Goal: Communication & Community: Answer question/provide support

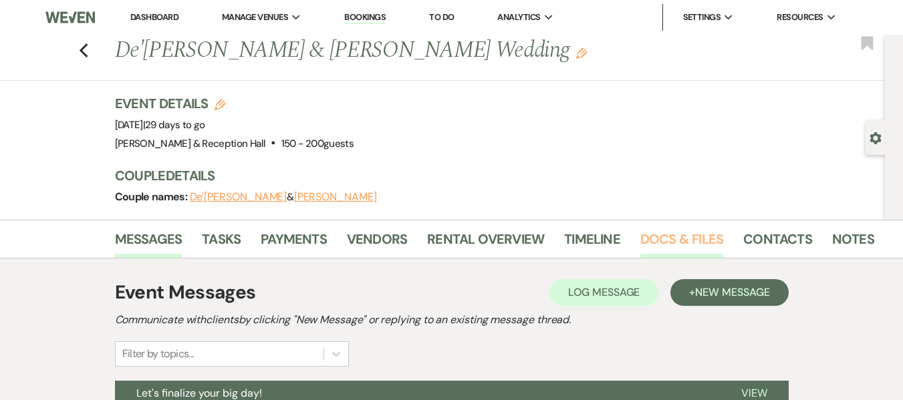
click at [681, 240] on link "Docs & Files" at bounding box center [681, 242] width 83 height 29
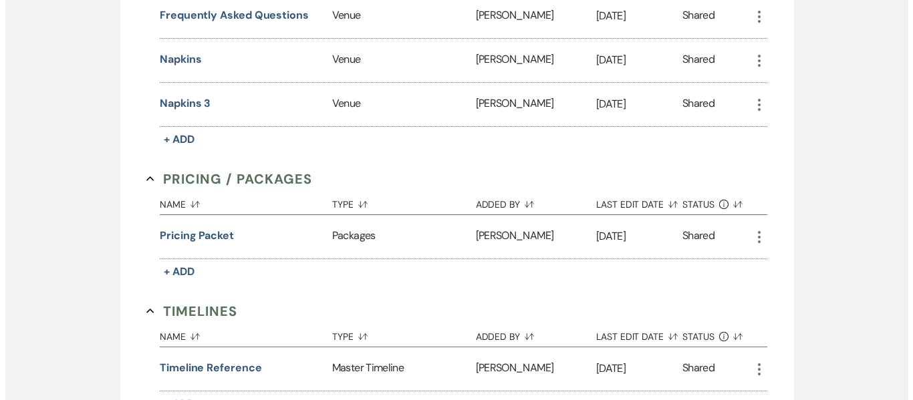
scroll to position [1115, 0]
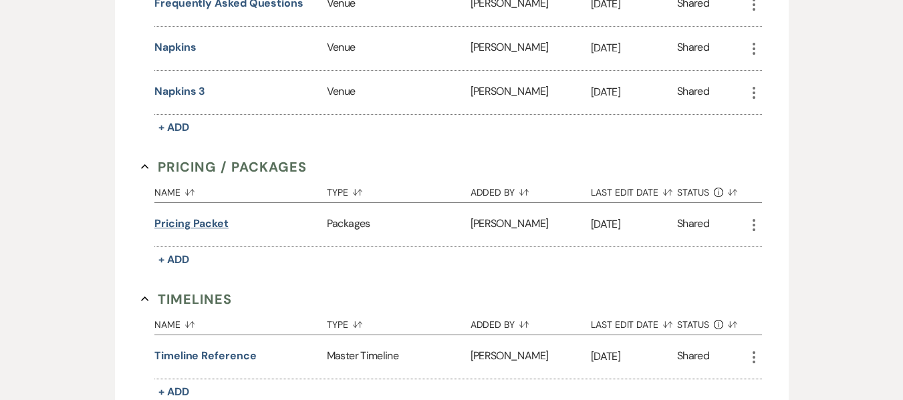
click at [222, 225] on button "Pricing packet" at bounding box center [191, 224] width 74 height 16
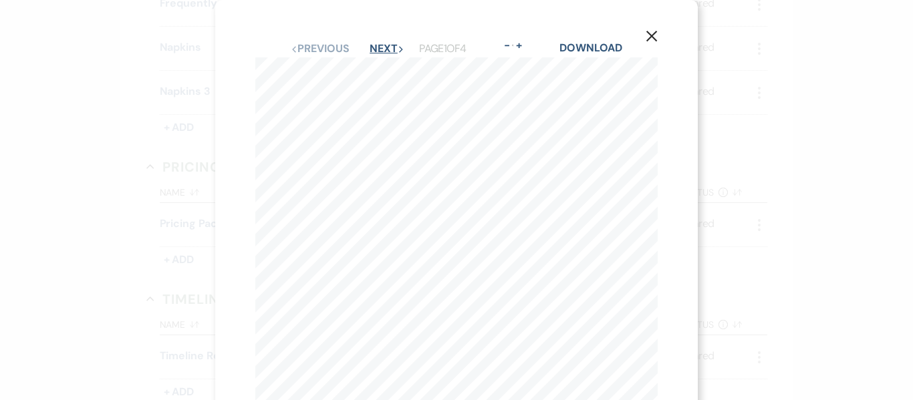
click at [381, 43] on button "Next Next" at bounding box center [386, 48] width 35 height 11
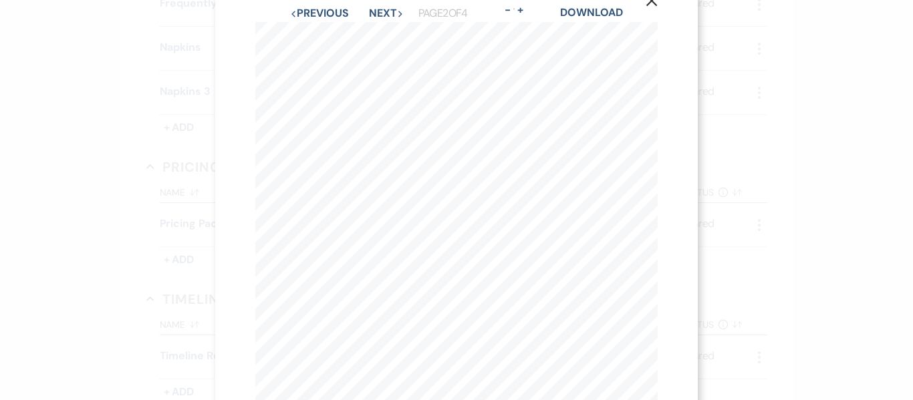
scroll to position [0, 0]
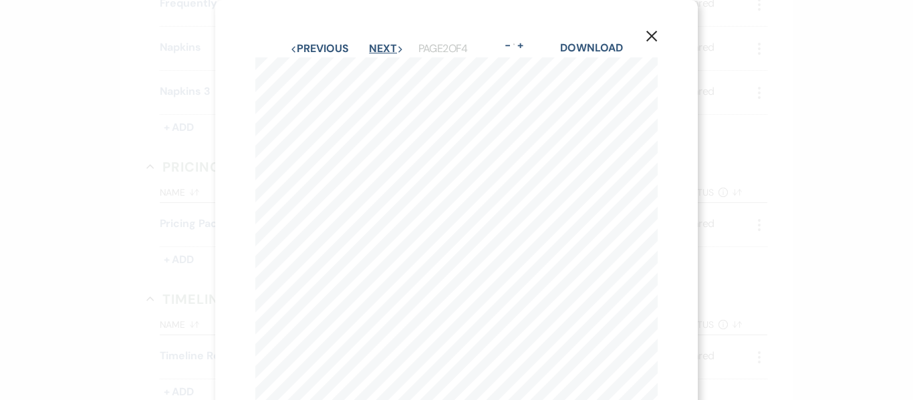
click at [375, 49] on button "Next Next" at bounding box center [386, 48] width 35 height 11
click at [653, 33] on icon "X" at bounding box center [651, 36] width 12 height 12
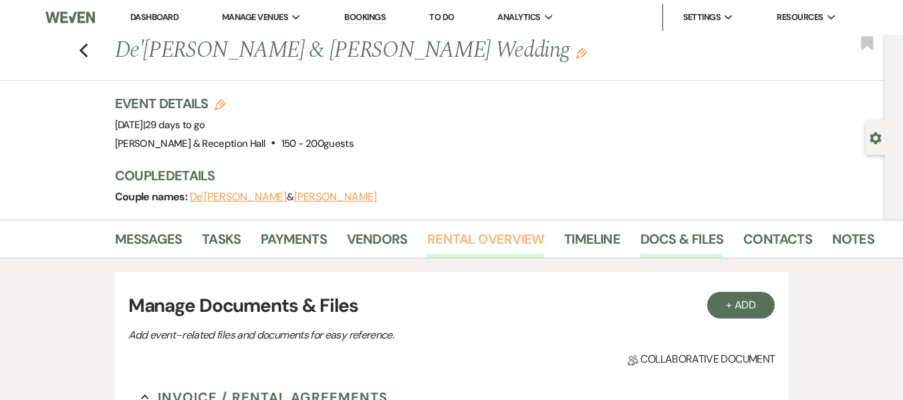
click at [486, 247] on link "Rental Overview" at bounding box center [485, 242] width 117 height 29
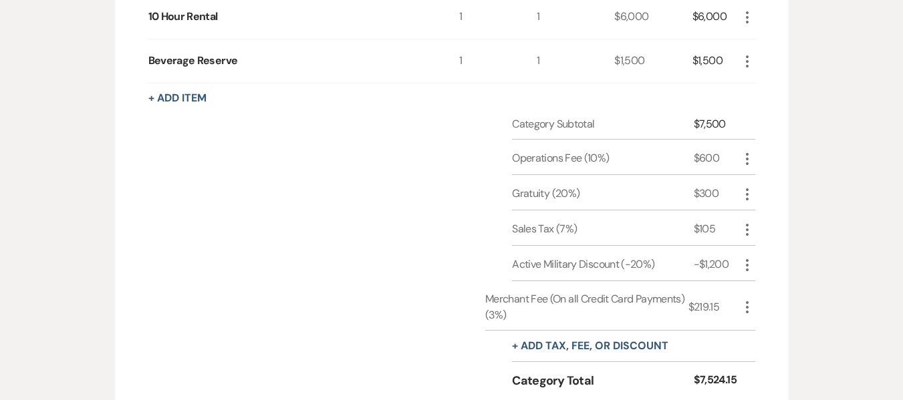
scroll to position [402, 0]
click at [748, 307] on icon "More" at bounding box center [747, 306] width 16 height 16
click at [762, 355] on button "Delete Delete" at bounding box center [775, 353] width 72 height 21
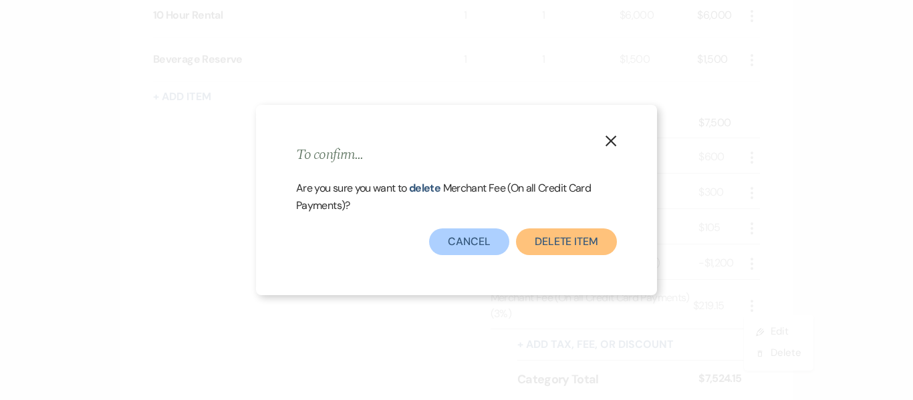
click at [577, 251] on button "Delete item" at bounding box center [566, 241] width 101 height 27
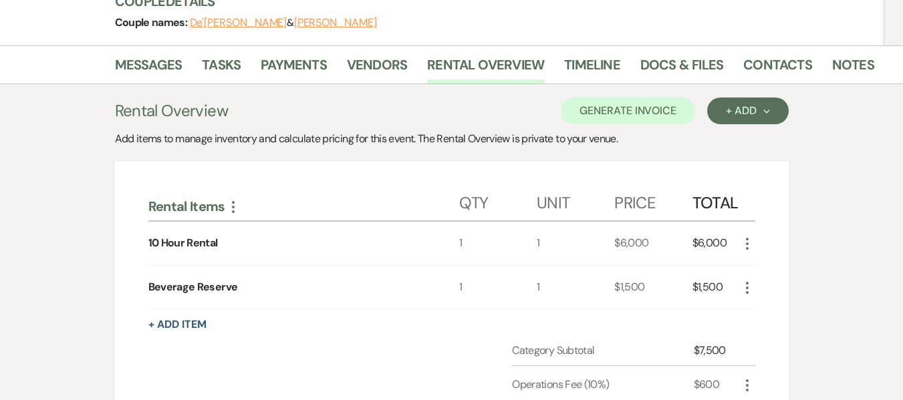
scroll to position [172, 0]
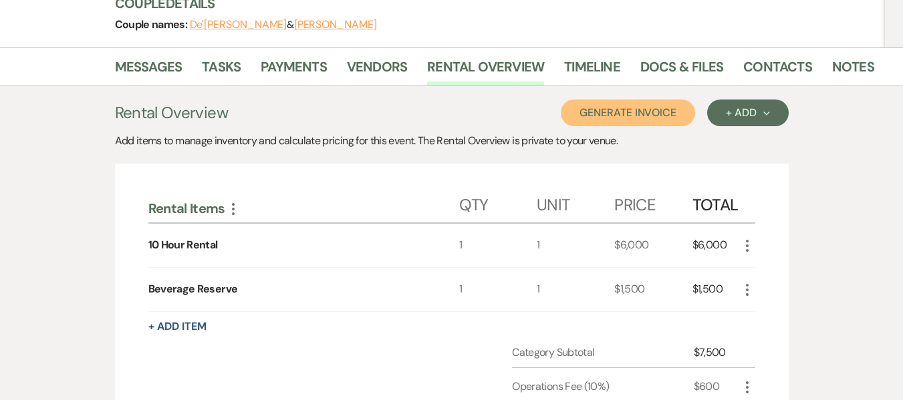
click at [637, 118] on button "Generate Invoice" at bounding box center [628, 113] width 134 height 27
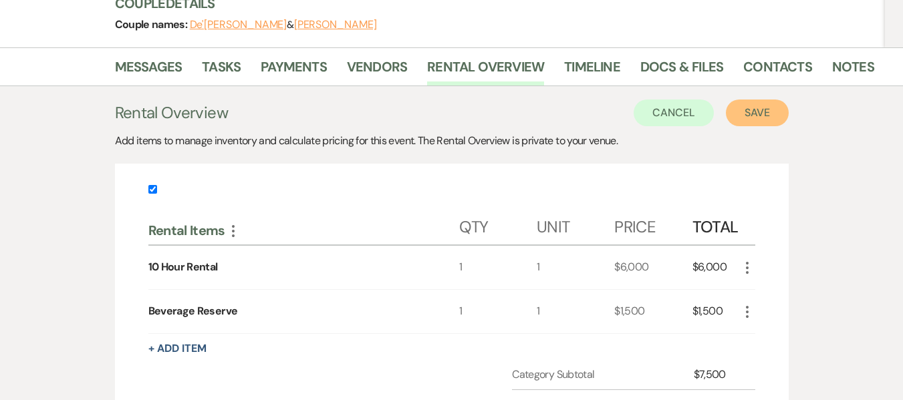
click at [758, 121] on button "Save" at bounding box center [757, 113] width 63 height 27
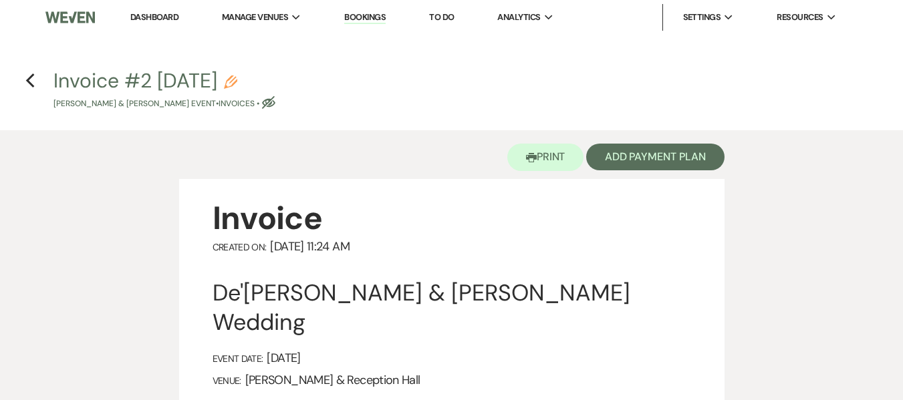
click at [237, 82] on use "button" at bounding box center [230, 81] width 13 height 13
select select "22"
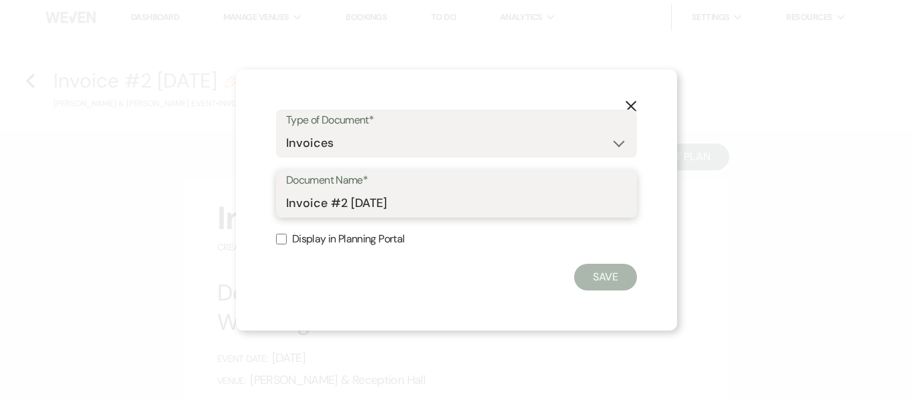
click at [474, 196] on input "Invoice #2 8-20-2025" at bounding box center [456, 203] width 341 height 26
drag, startPoint x: 474, startPoint y: 196, endPoint x: 265, endPoint y: 236, distance: 212.9
click at [265, 236] on div "X Type of Document* Special Event Insurance Vendor Certificate of Insurance Con…" at bounding box center [456, 199] width 441 height 261
type input "Finale Invoice"
click at [282, 239] on input "Display in Planning Portal" at bounding box center [281, 239] width 11 height 11
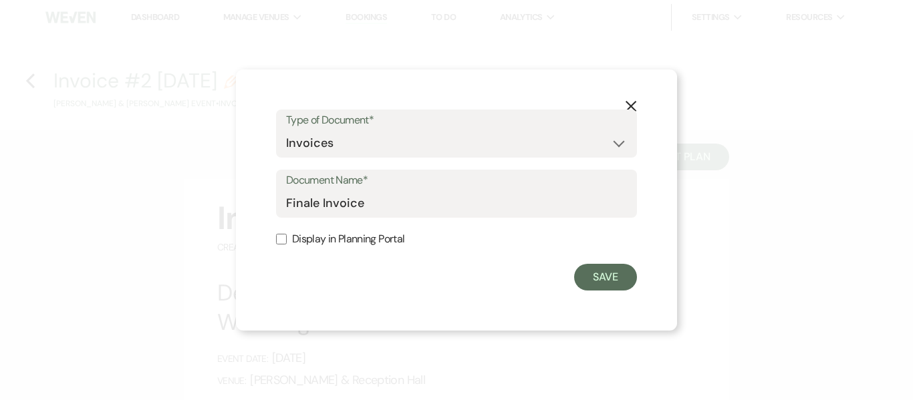
checkbox input "true"
click at [587, 279] on button "Save" at bounding box center [605, 277] width 63 height 27
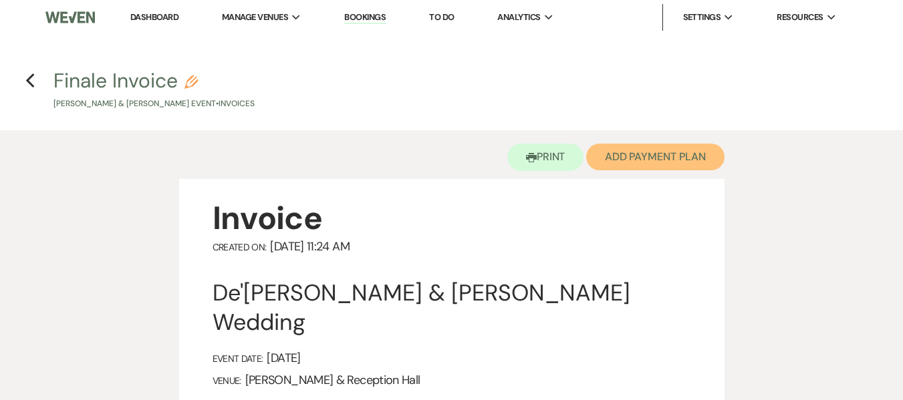
click at [675, 159] on button "Add Payment Plan" at bounding box center [655, 157] width 138 height 27
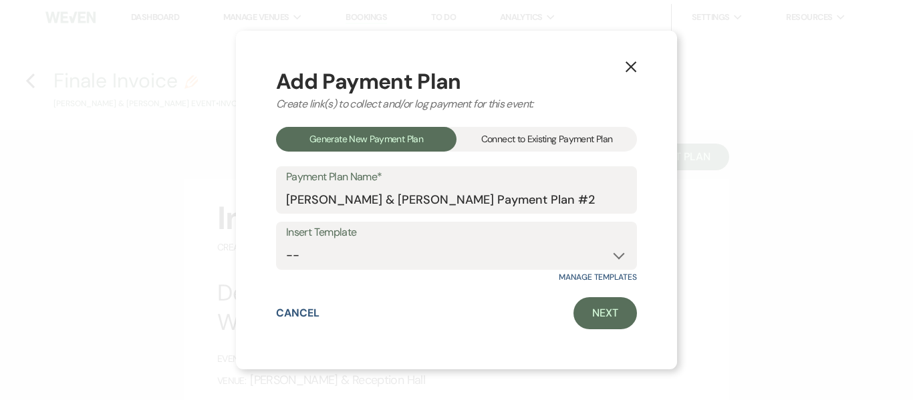
click at [583, 136] on div "Connect to Existing Payment Plan" at bounding box center [546, 139] width 180 height 25
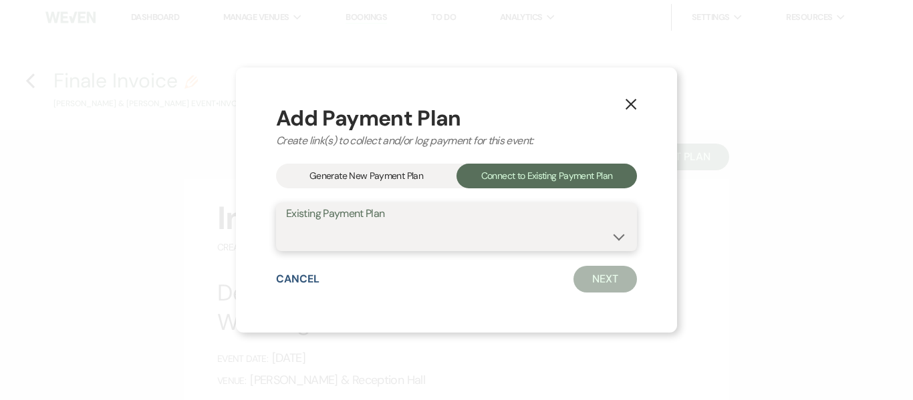
click at [574, 230] on select "De'Janae Brown & Nicolas Crinklaw's Payment Plan #1" at bounding box center [456, 237] width 341 height 26
select select "16592"
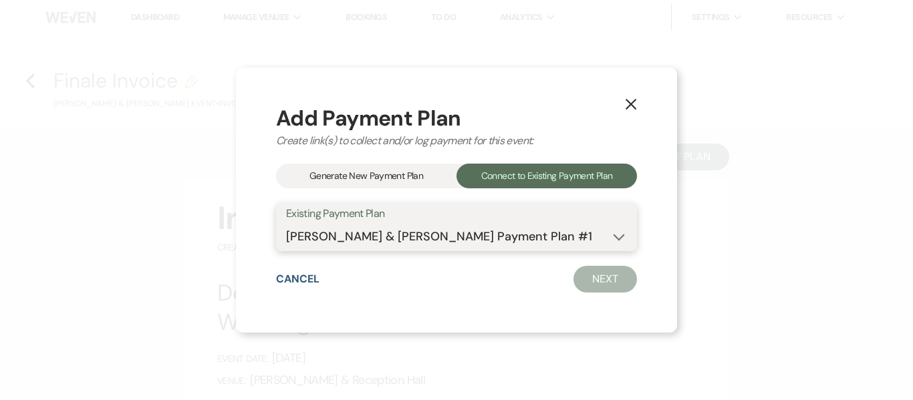
click at [286, 224] on select "De'Janae Brown & Nicolas Crinklaw's Payment Plan #1" at bounding box center [456, 237] width 341 height 26
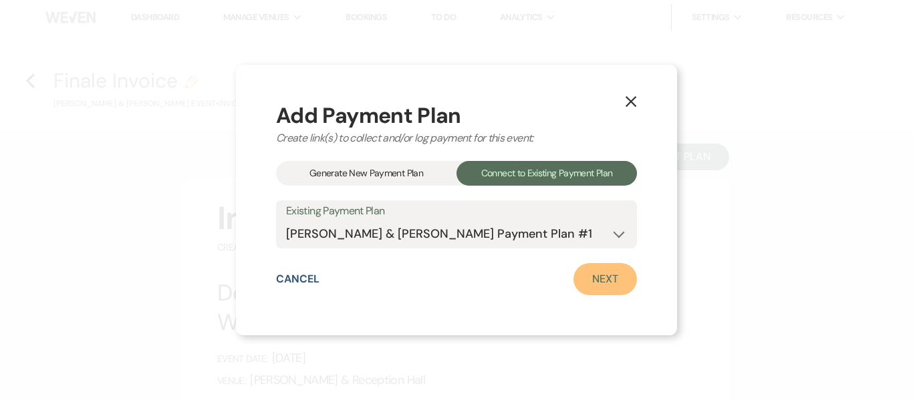
click at [596, 281] on link "Next" at bounding box center [604, 279] width 63 height 32
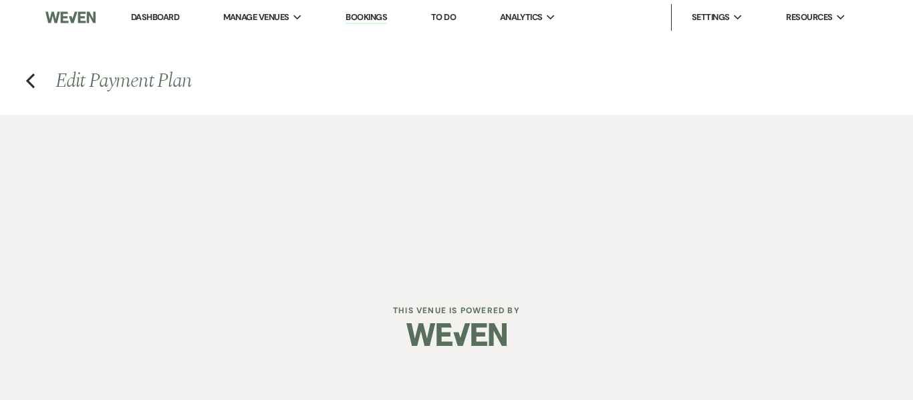
select select "27661"
select select "1"
select select "true"
select select "1"
select select "true"
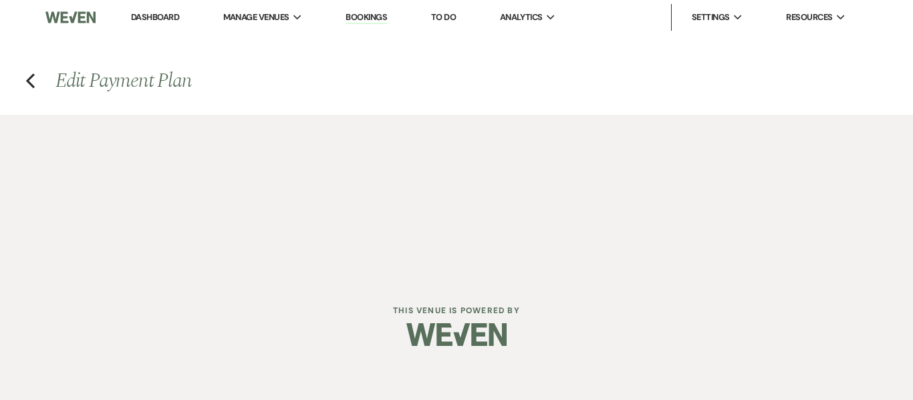
select select "1"
select select "true"
select select "2"
select select "flat"
select select "true"
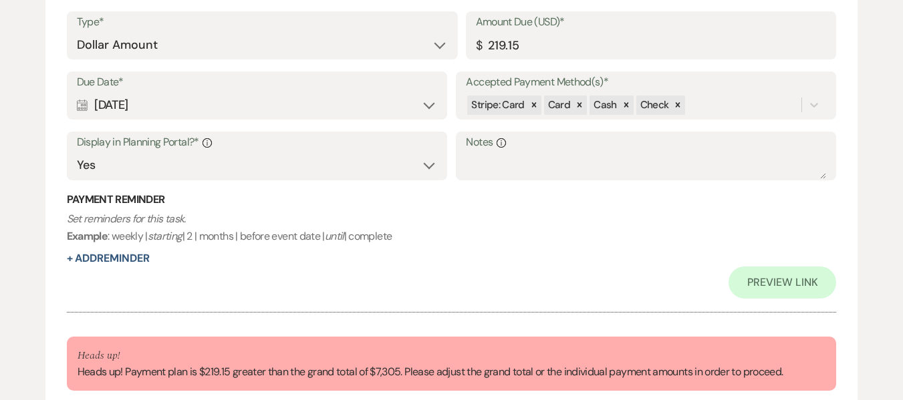
scroll to position [2092, 0]
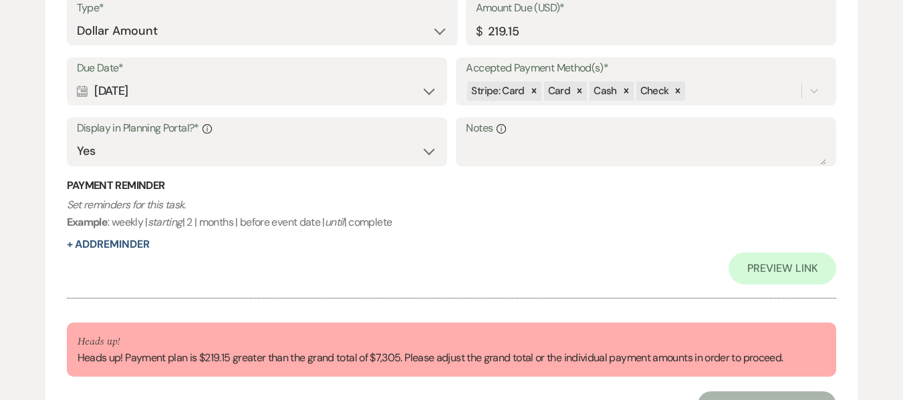
click at [456, 106] on div "Due Date* Calendar Aug 20, 2025 Expand Accepted Payment Method(s)* Stripe: Card…" at bounding box center [452, 117] width 770 height 121
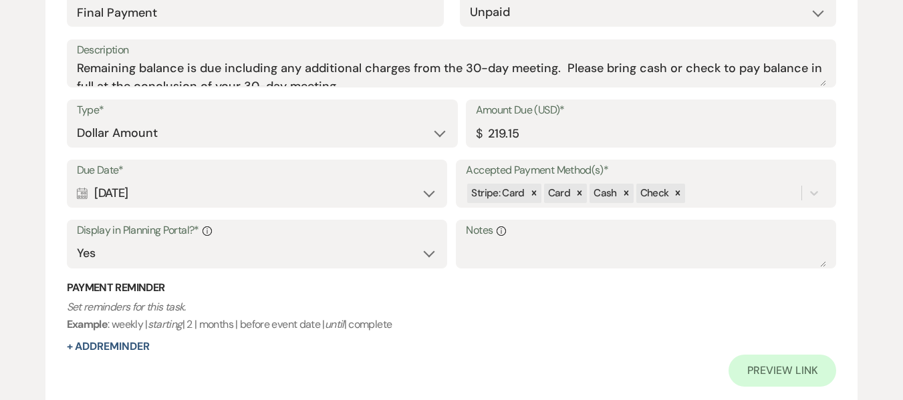
scroll to position [1697, 0]
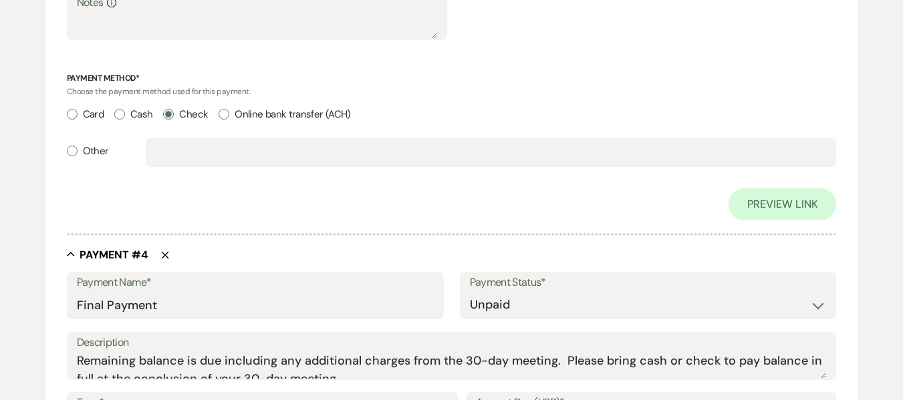
click at [162, 255] on icon "Delete" at bounding box center [165, 255] width 8 height 8
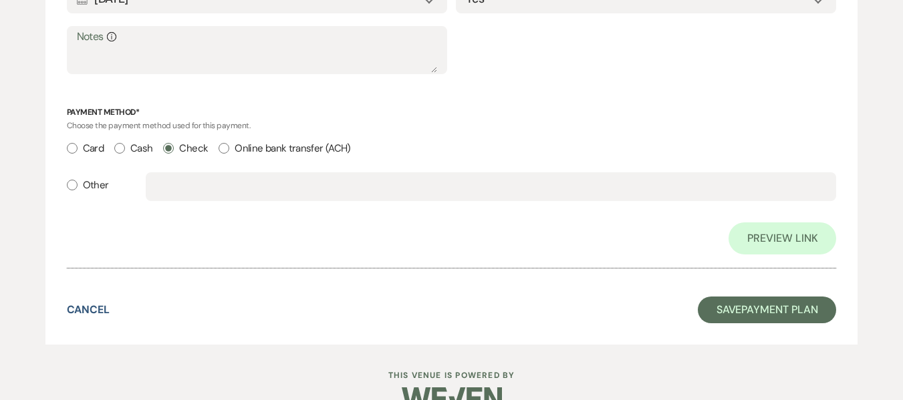
scroll to position [1693, 0]
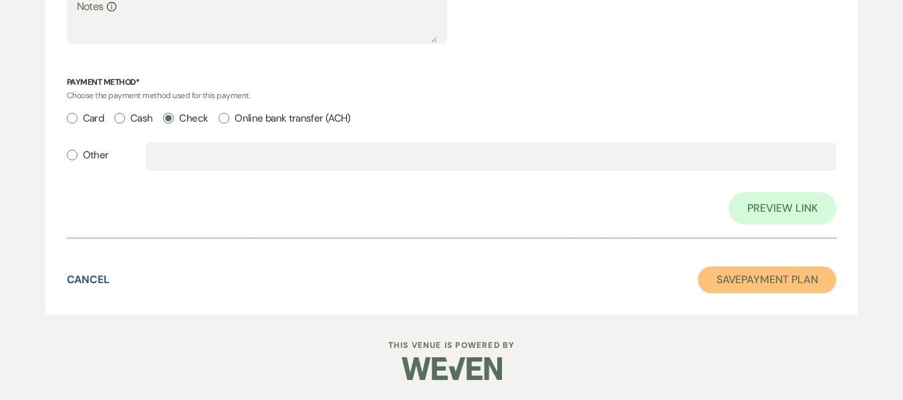
click at [783, 281] on button "Save Payment Plan" at bounding box center [767, 280] width 139 height 27
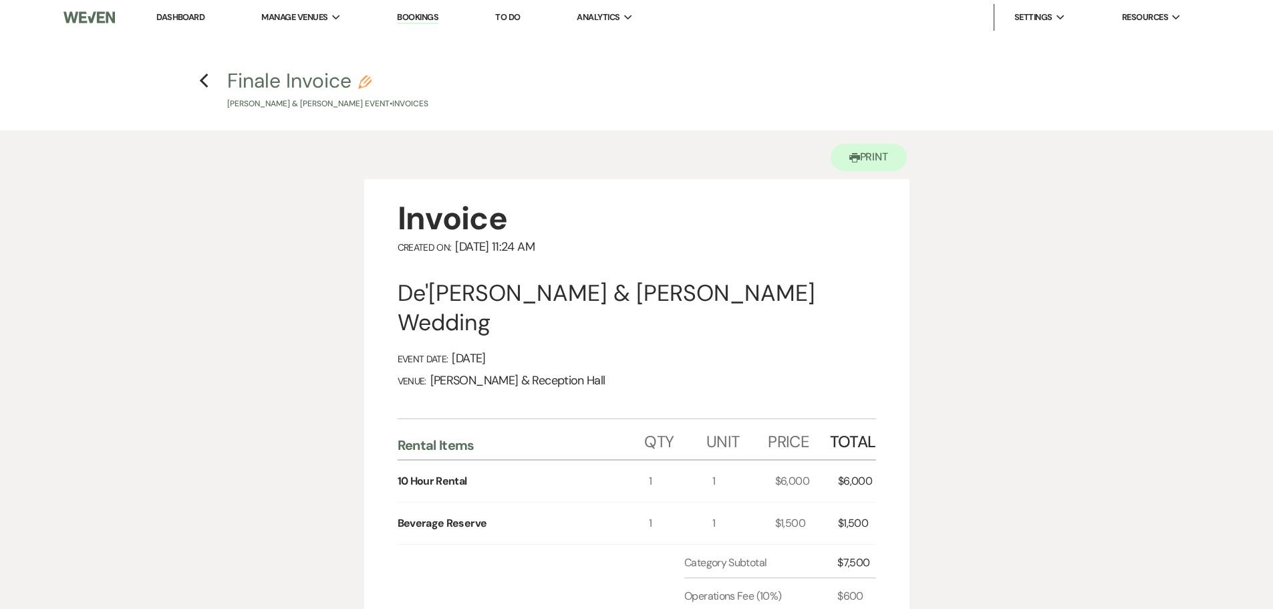
drag, startPoint x: 414, startPoint y: 13, endPoint x: 418, endPoint y: 27, distance: 14.4
click at [414, 13] on link "Bookings" at bounding box center [417, 17] width 41 height 13
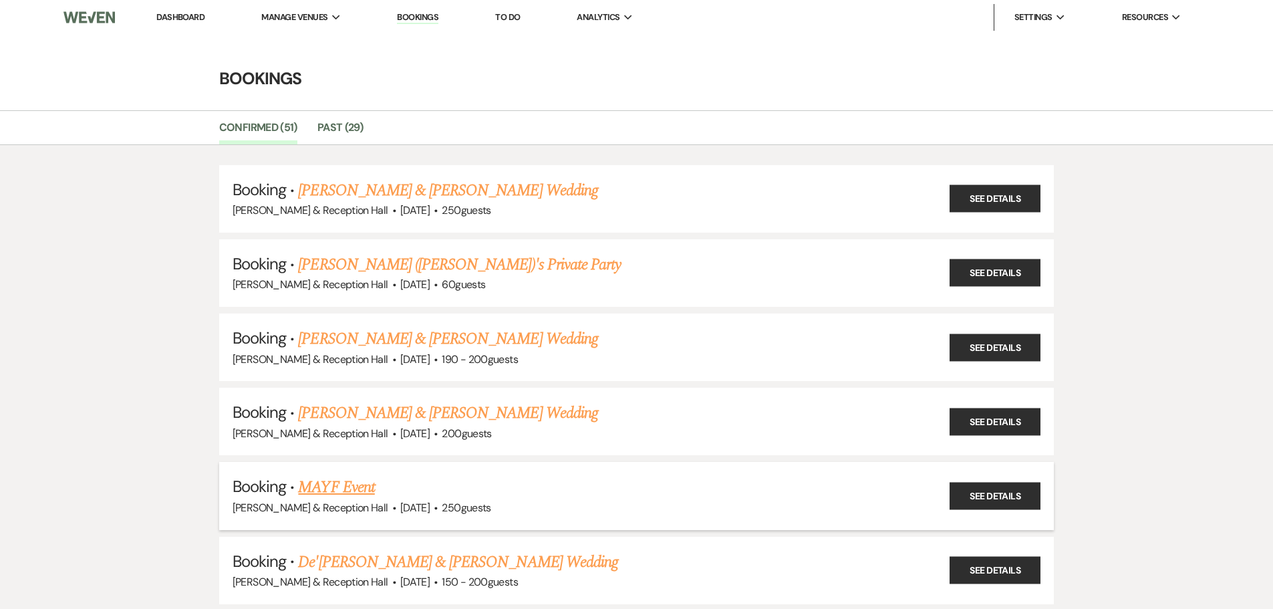
click at [363, 400] on link "MAYF Event" at bounding box center [336, 487] width 76 height 24
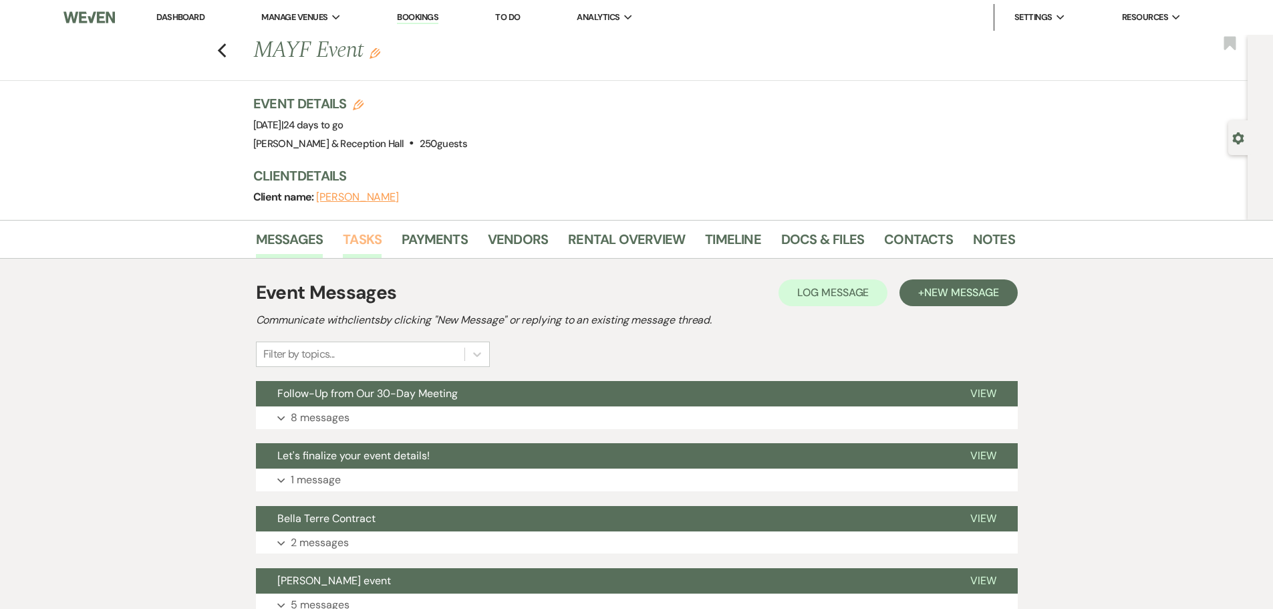
click at [367, 242] on link "Tasks" at bounding box center [362, 242] width 39 height 29
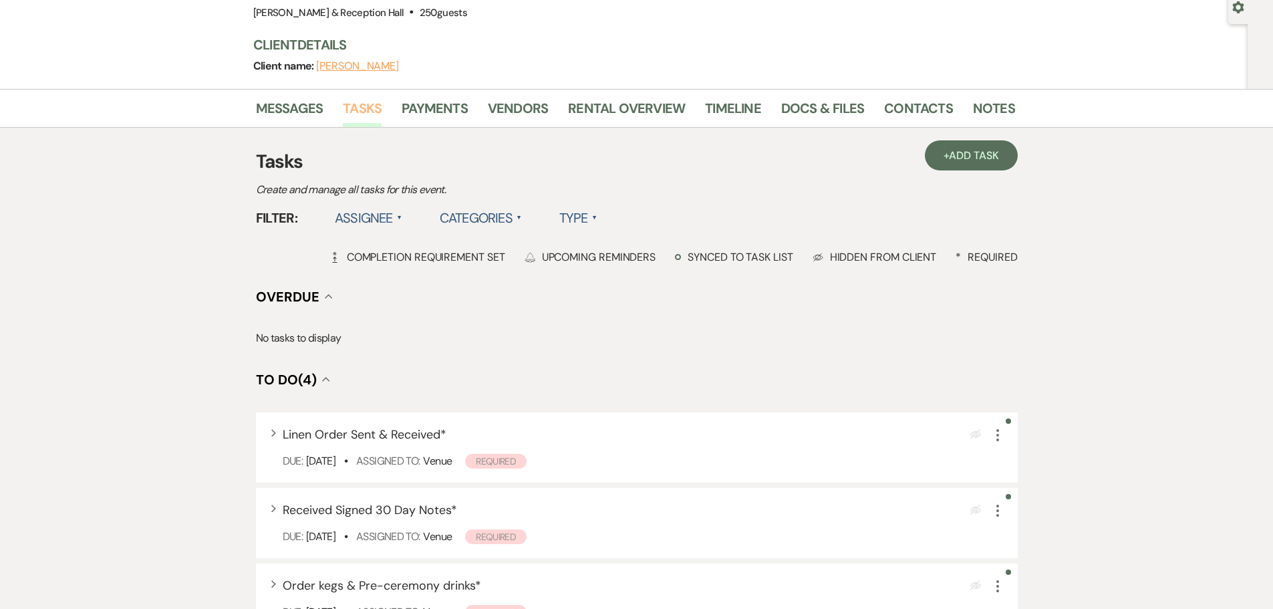
scroll to position [134, 0]
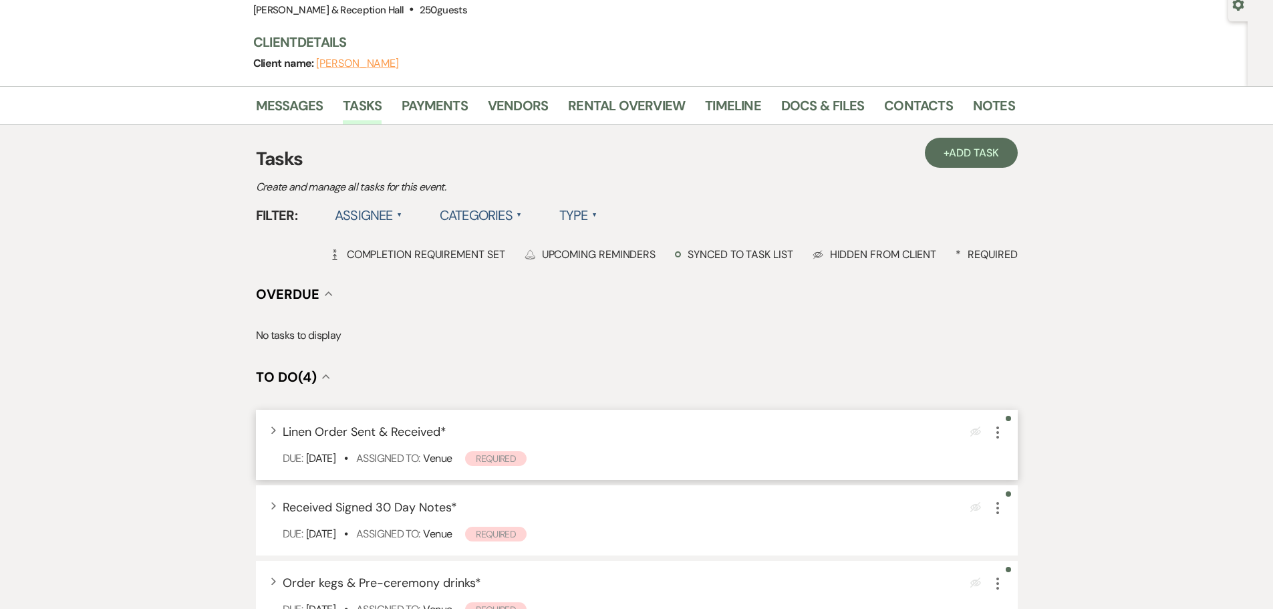
click at [398, 400] on span "Linen Order Sent & Received *" at bounding box center [365, 432] width 164 height 16
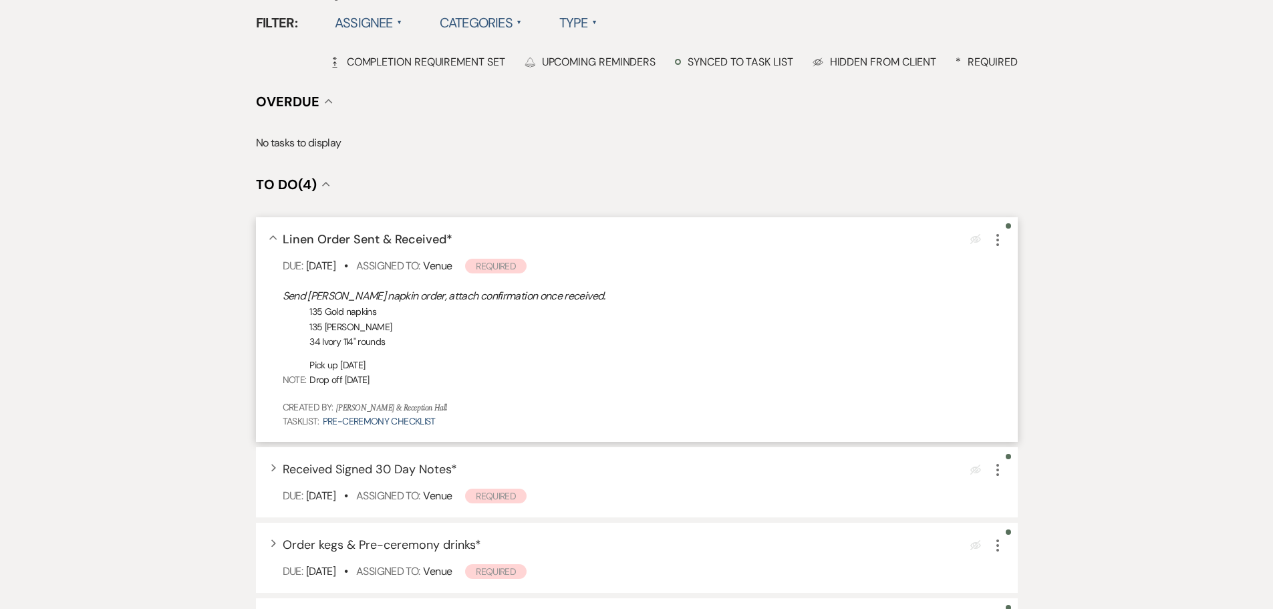
scroll to position [334, 0]
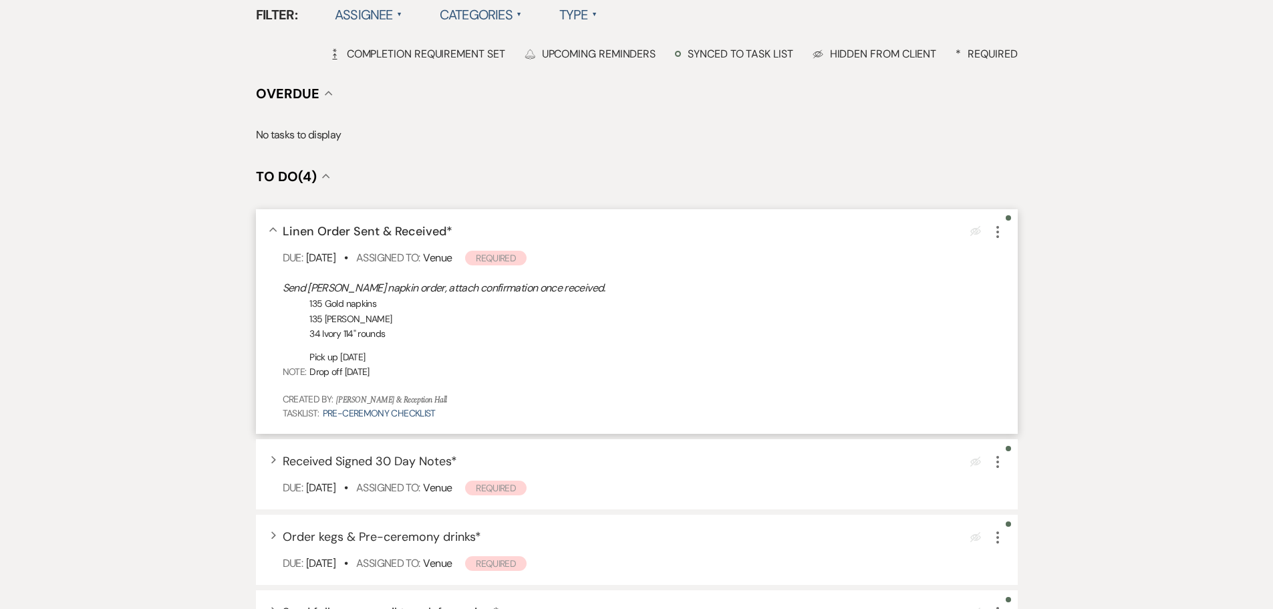
click at [902, 231] on use "button" at bounding box center [997, 232] width 3 height 12
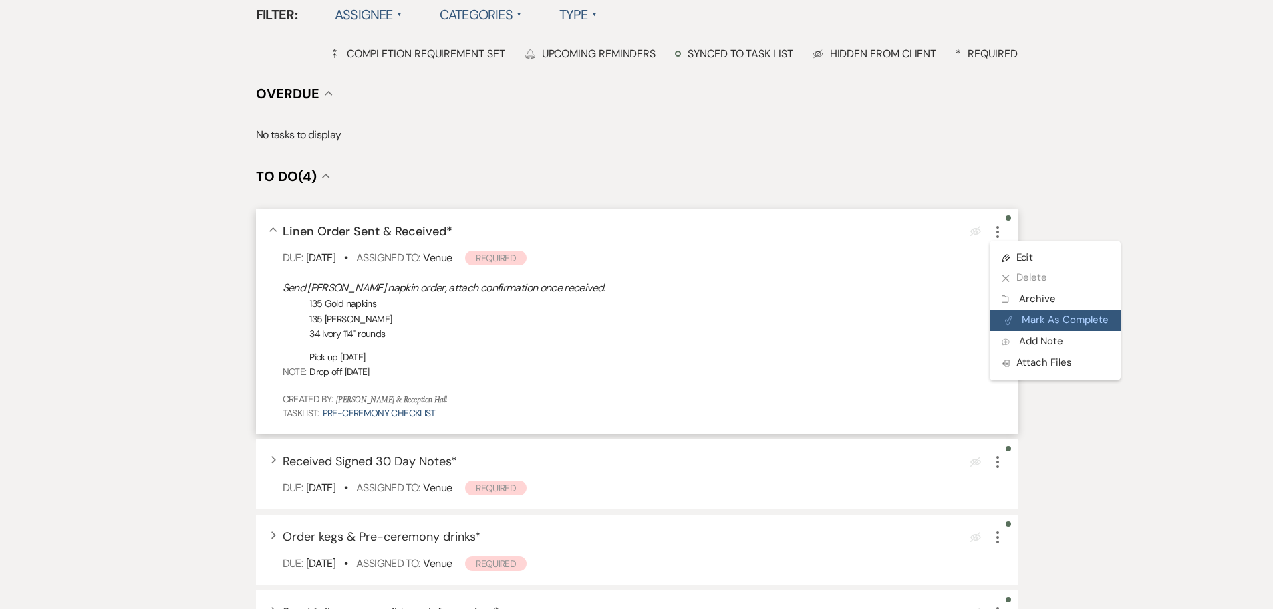
click at [902, 319] on button "Plan Portal Link Mark As Complete" at bounding box center [1054, 319] width 131 height 21
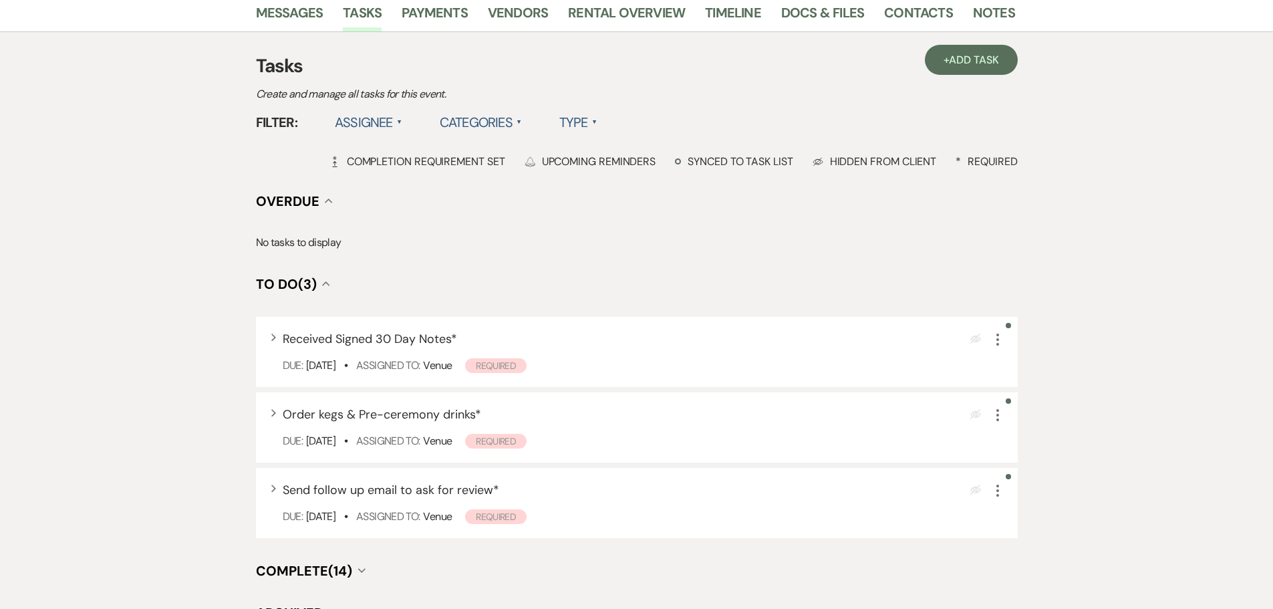
scroll to position [0, 0]
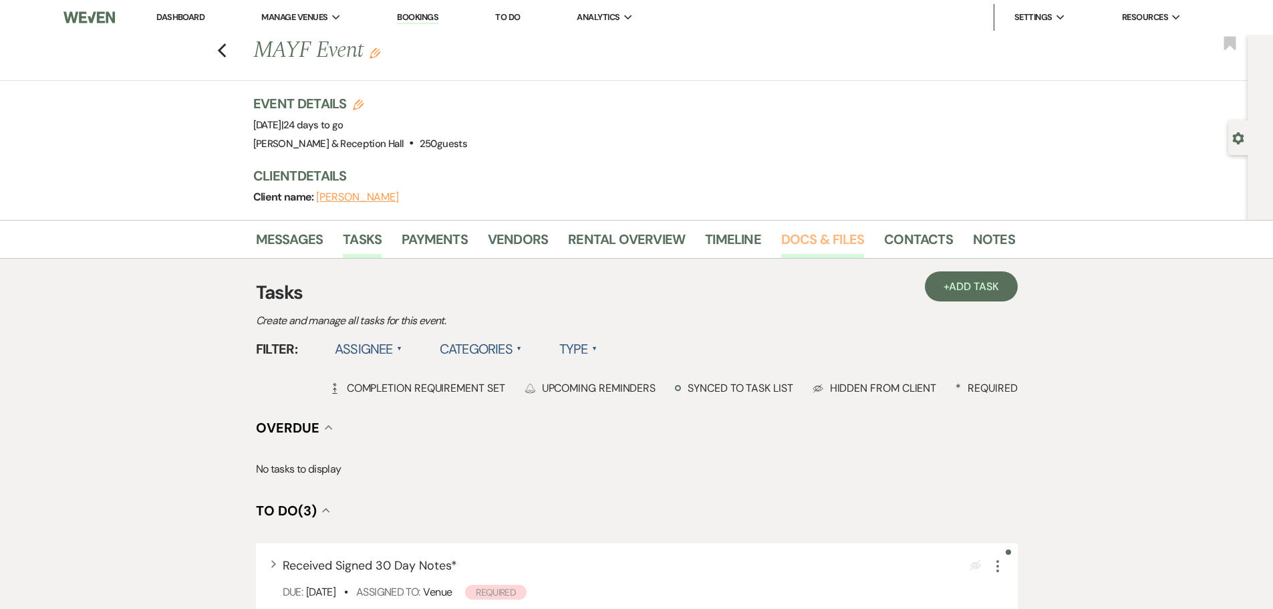
click at [823, 243] on link "Docs & Files" at bounding box center [822, 242] width 83 height 29
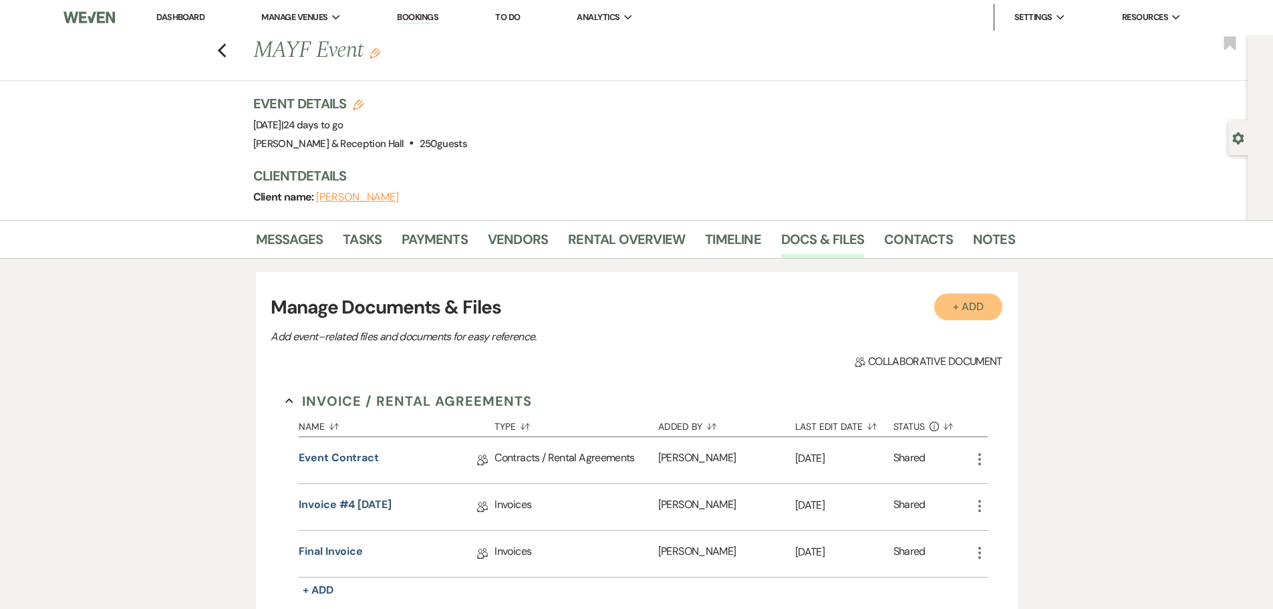
click at [902, 301] on button "+ Add" at bounding box center [968, 306] width 68 height 27
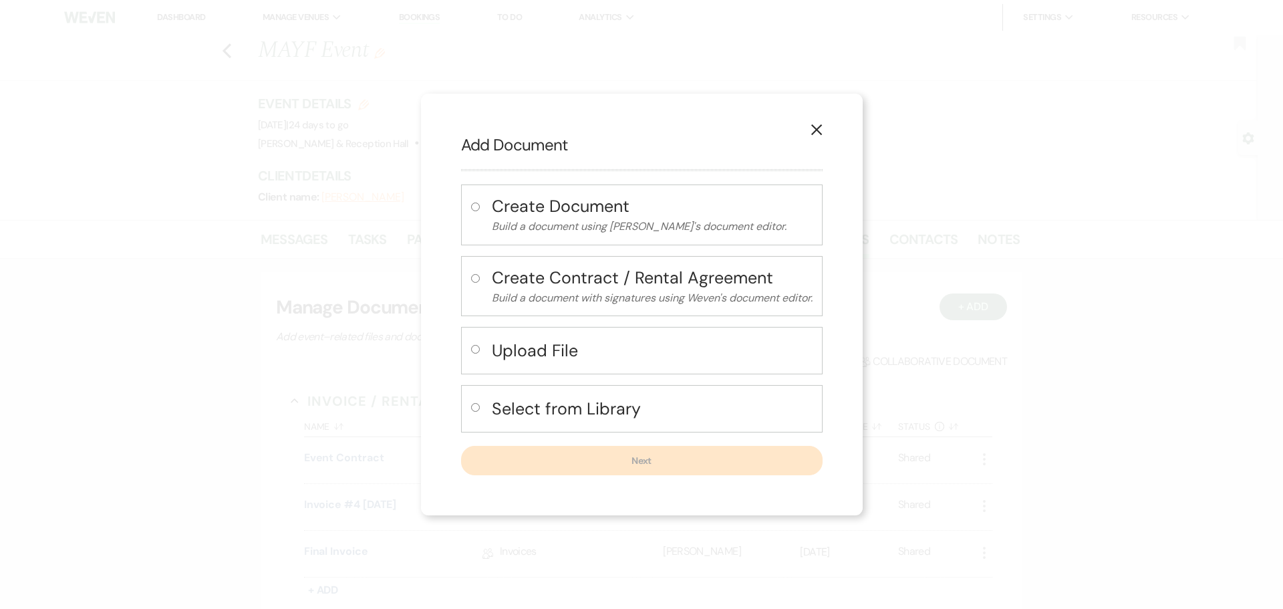
click at [474, 342] on label at bounding box center [478, 353] width 14 height 22
click at [474, 345] on input "radio" at bounding box center [475, 349] width 9 height 9
radio input "true"
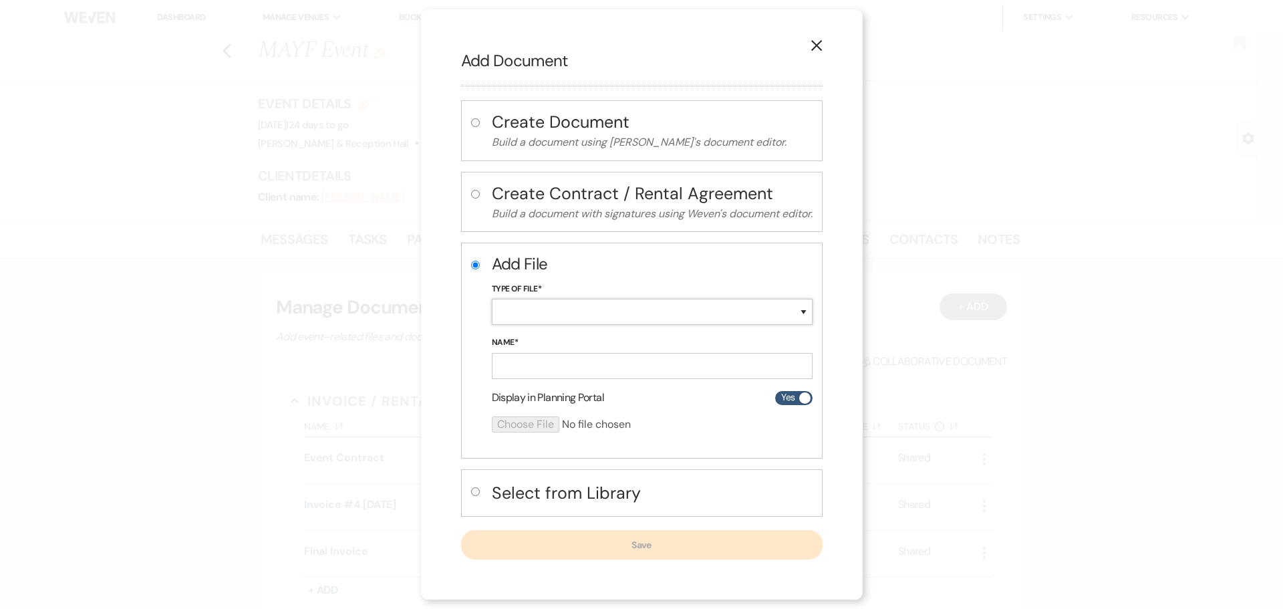
click at [516, 319] on select "Special Event Insurance Vendor Certificate of Insurance Contracts / Rental Agre…" at bounding box center [652, 312] width 321 height 26
select select "0"
click at [492, 299] on select "Special Event Insurance Vendor Certificate of Insurance Contracts / Rental Agre…" at bounding box center [652, 312] width 321 height 26
click at [541, 358] on input "Name*" at bounding box center [652, 366] width 321 height 26
type input "Linen order"
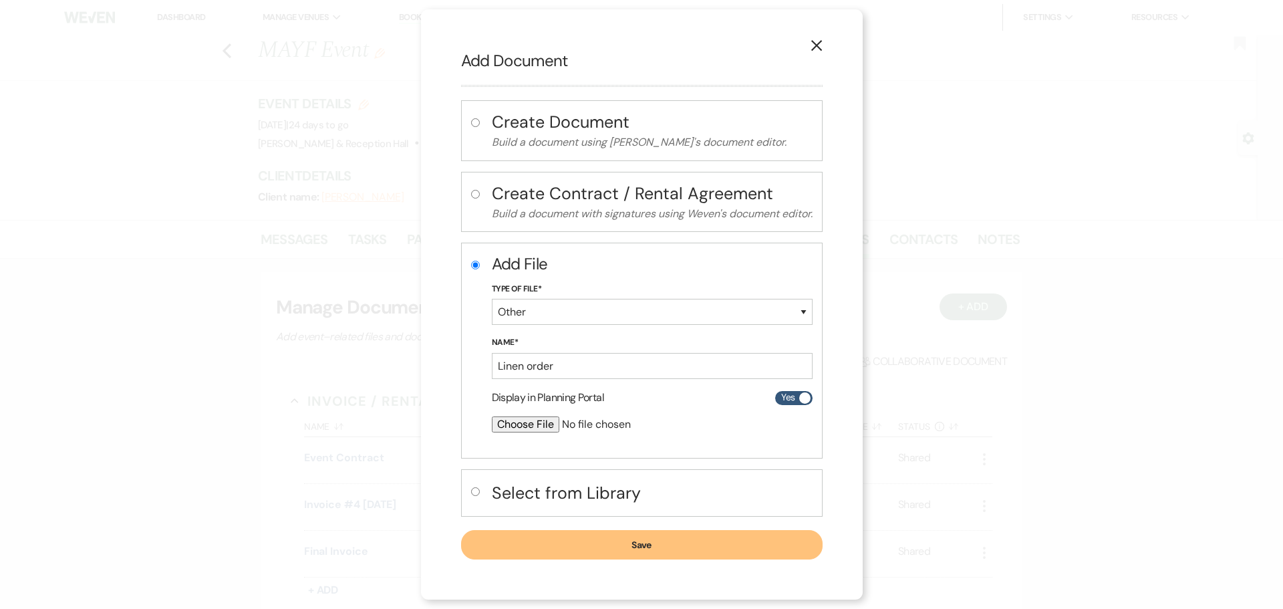
click at [539, 400] on input "file" at bounding box center [617, 424] width 250 height 16
type input "C:\fakepath\Reservation_525686.pdf"
click at [787, 398] on label "Yes" at bounding box center [793, 397] width 37 height 14
click at [787, 398] on input "Yes" at bounding box center [793, 397] width 37 height 14
checkbox input "false"
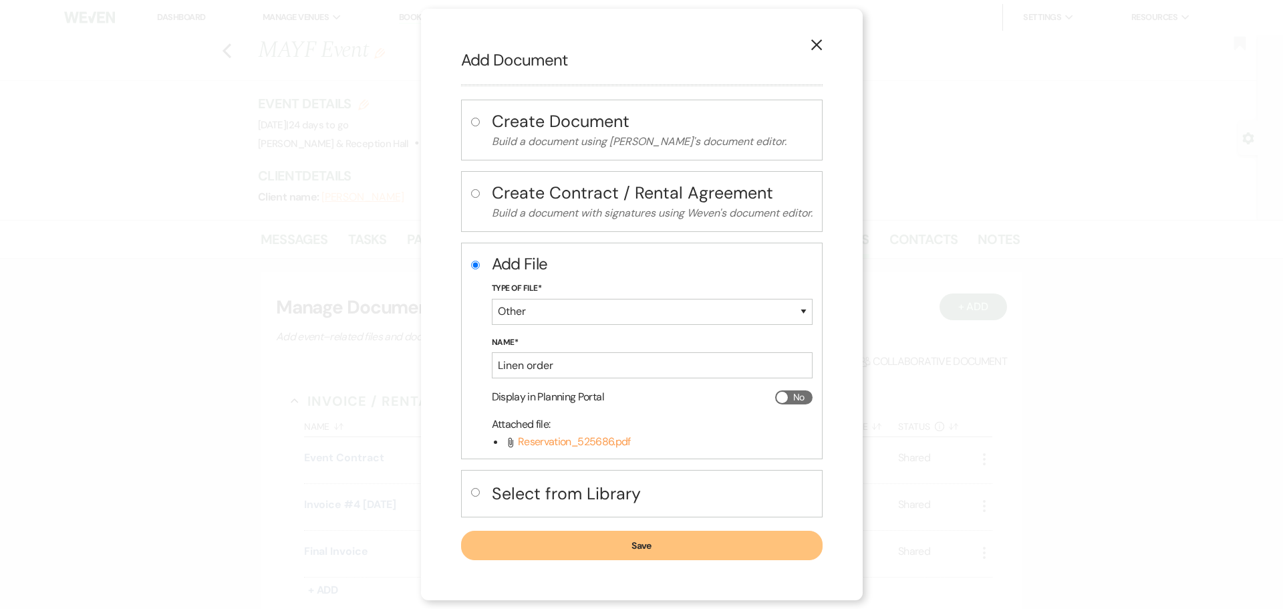
click at [660, 400] on button "Save" at bounding box center [641, 544] width 361 height 29
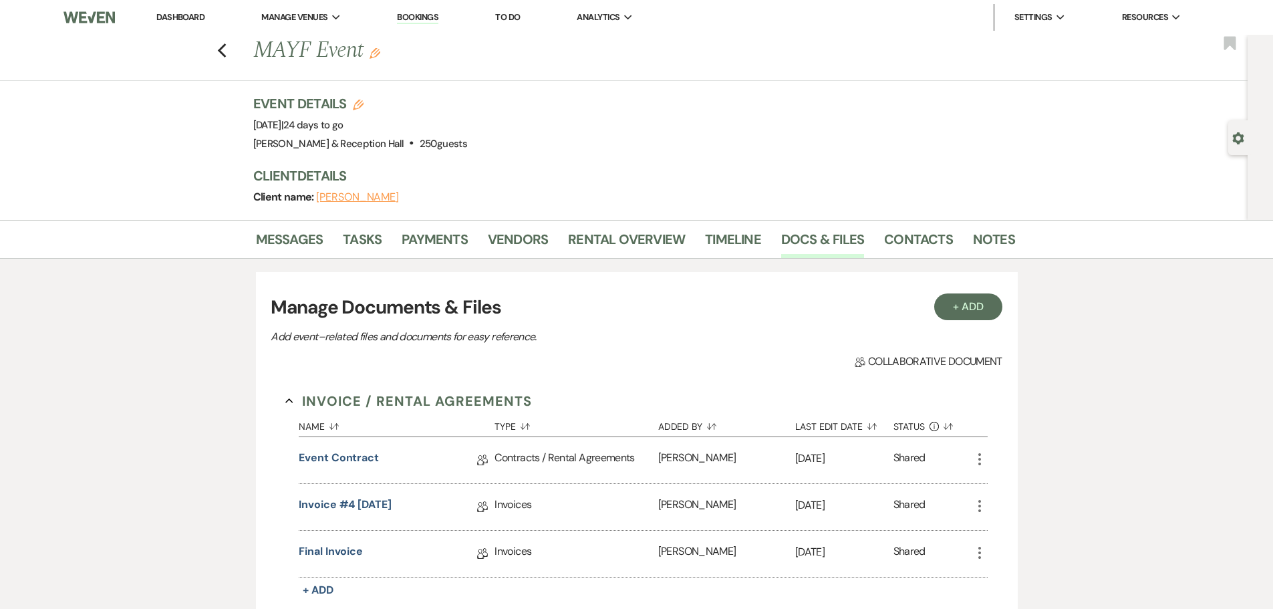
click at [164, 13] on link "Dashboard" at bounding box center [180, 16] width 48 height 11
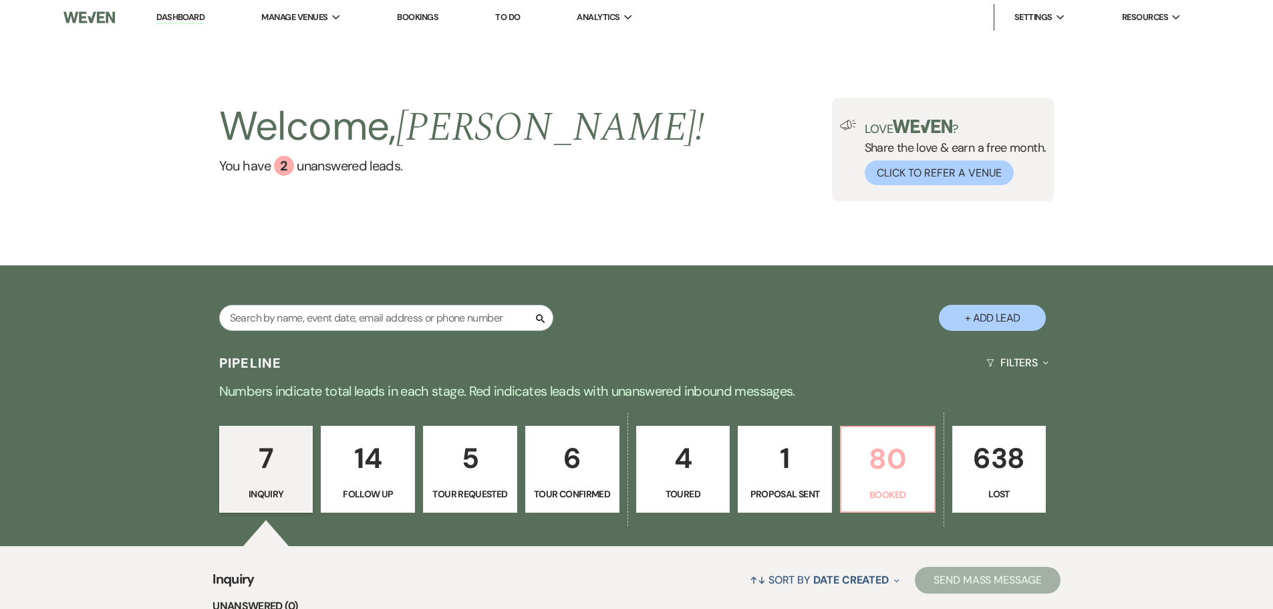
click at [872, 400] on p "80" at bounding box center [887, 458] width 77 height 45
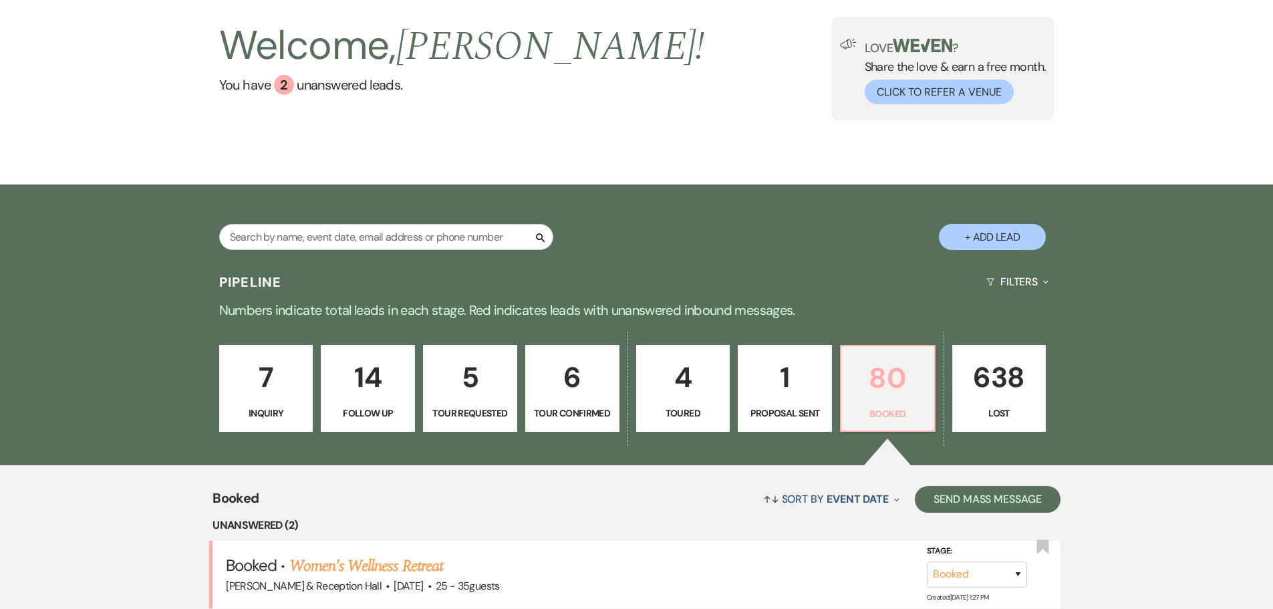
scroll to position [334, 0]
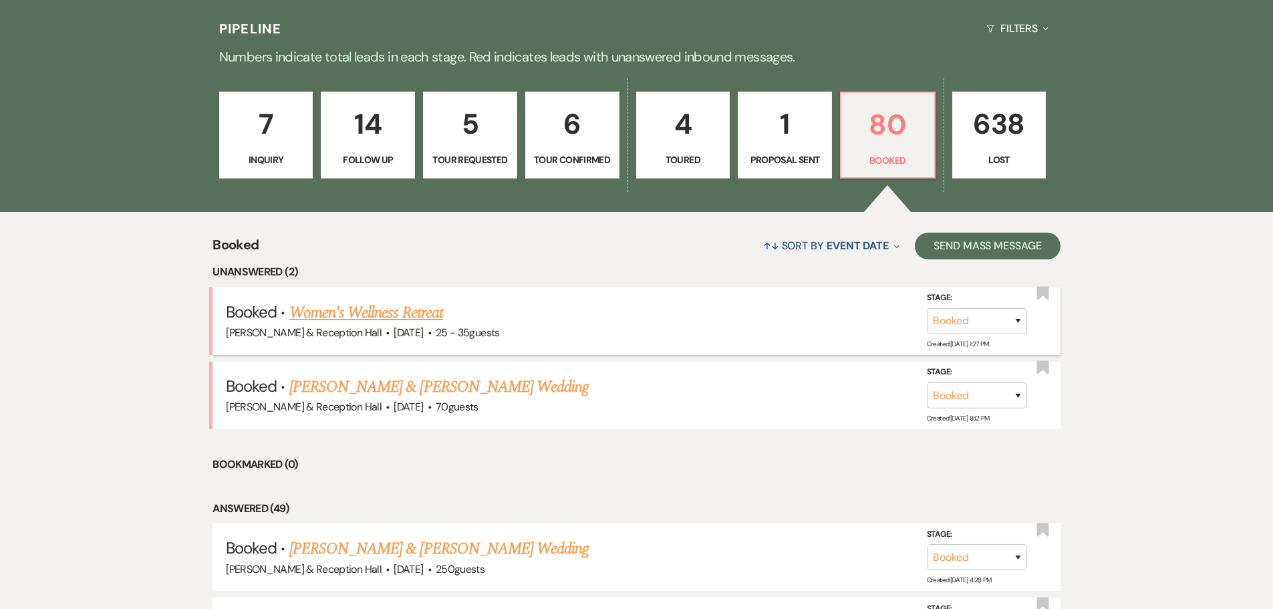
click at [383, 312] on link "Women's Wellness Retreat" at bounding box center [366, 313] width 154 height 24
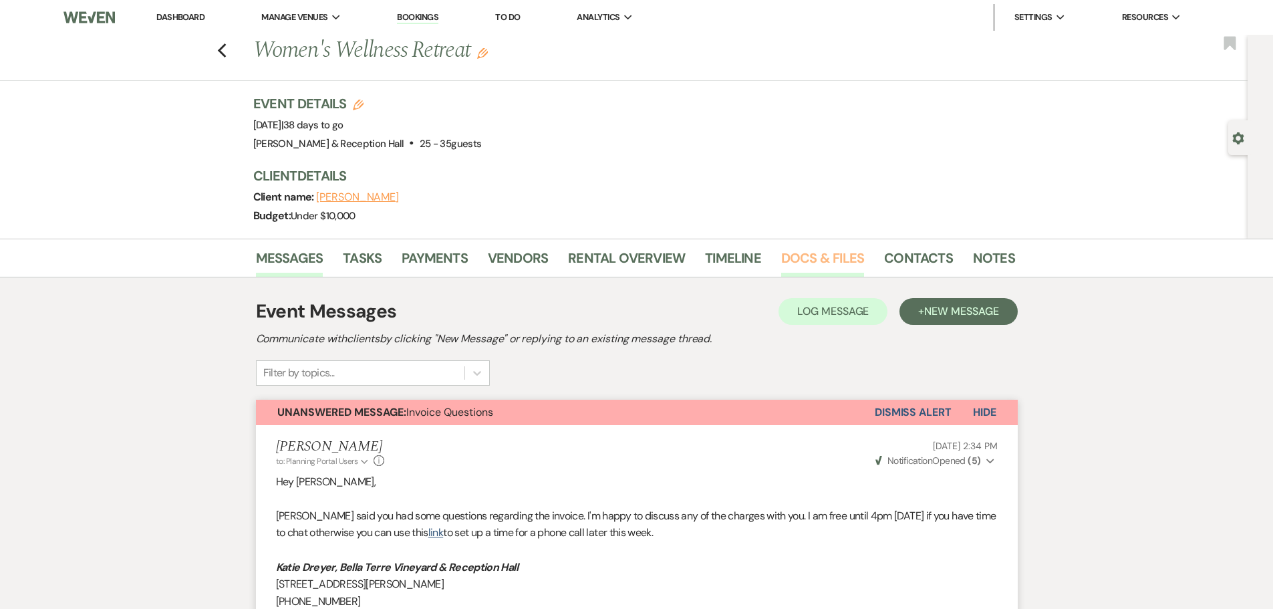
click at [836, 255] on link "Docs & Files" at bounding box center [822, 261] width 83 height 29
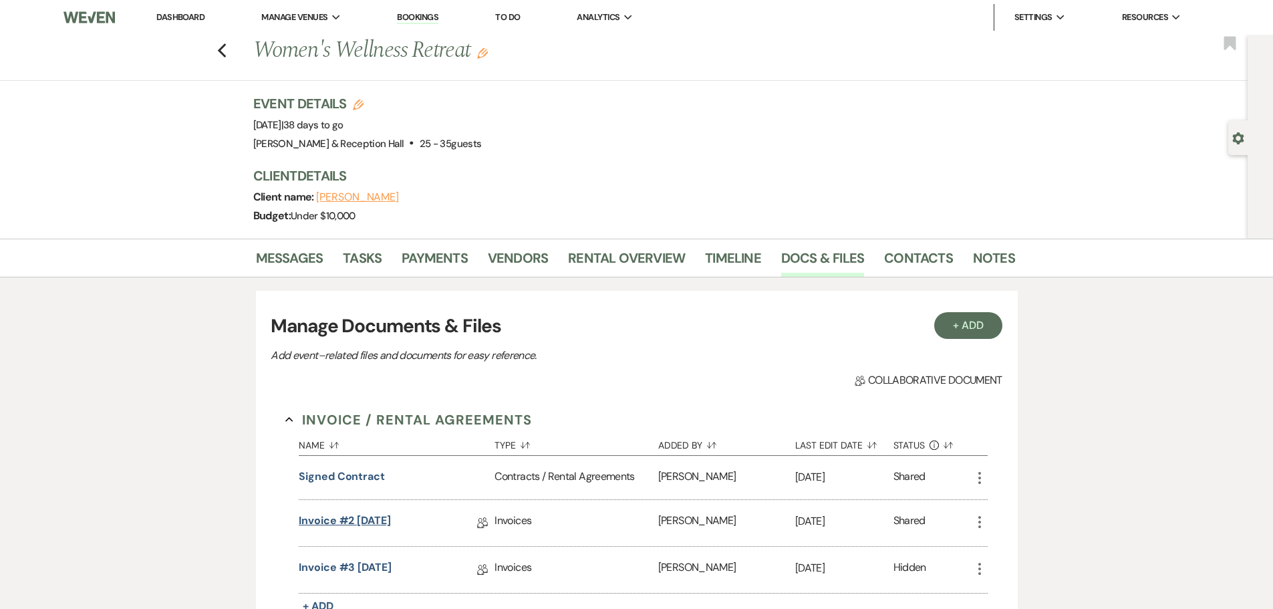
click at [388, 400] on link "Invoice #2 [DATE]" at bounding box center [345, 522] width 92 height 21
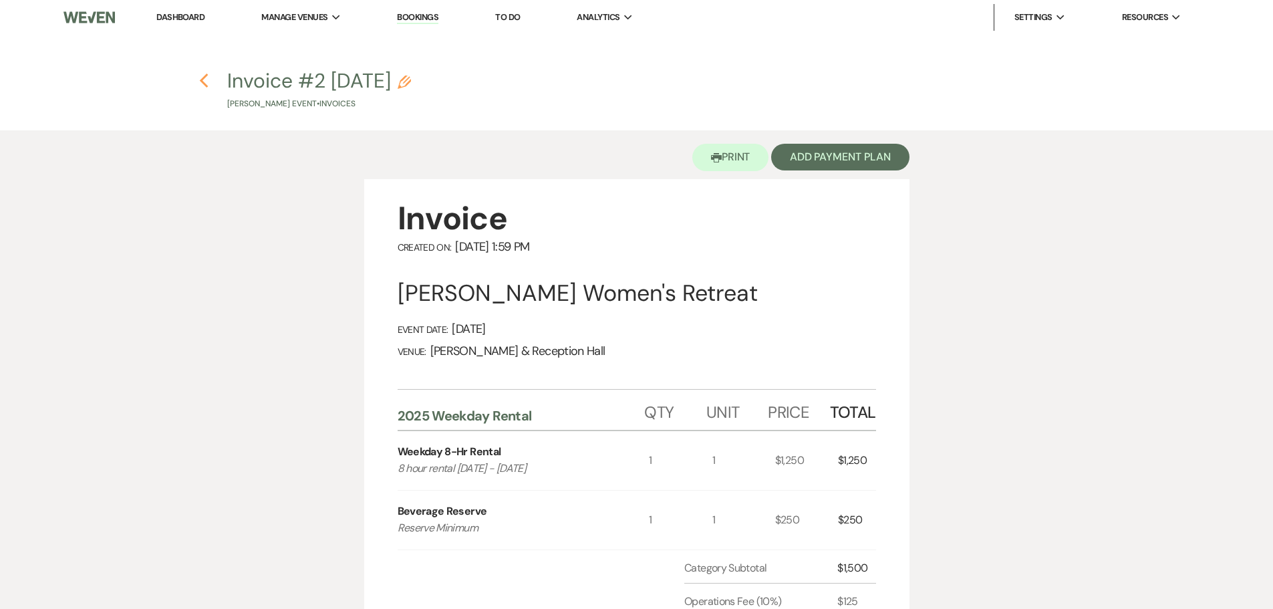
click at [202, 80] on use "button" at bounding box center [204, 80] width 9 height 15
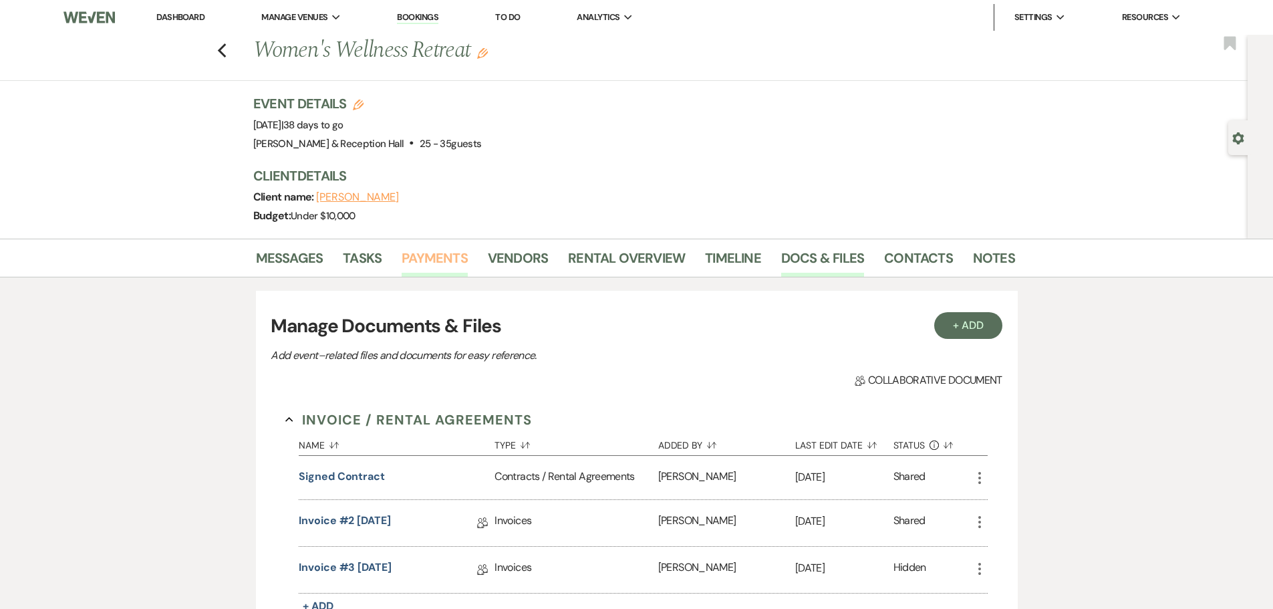
click at [420, 255] on link "Payments" at bounding box center [435, 261] width 66 height 29
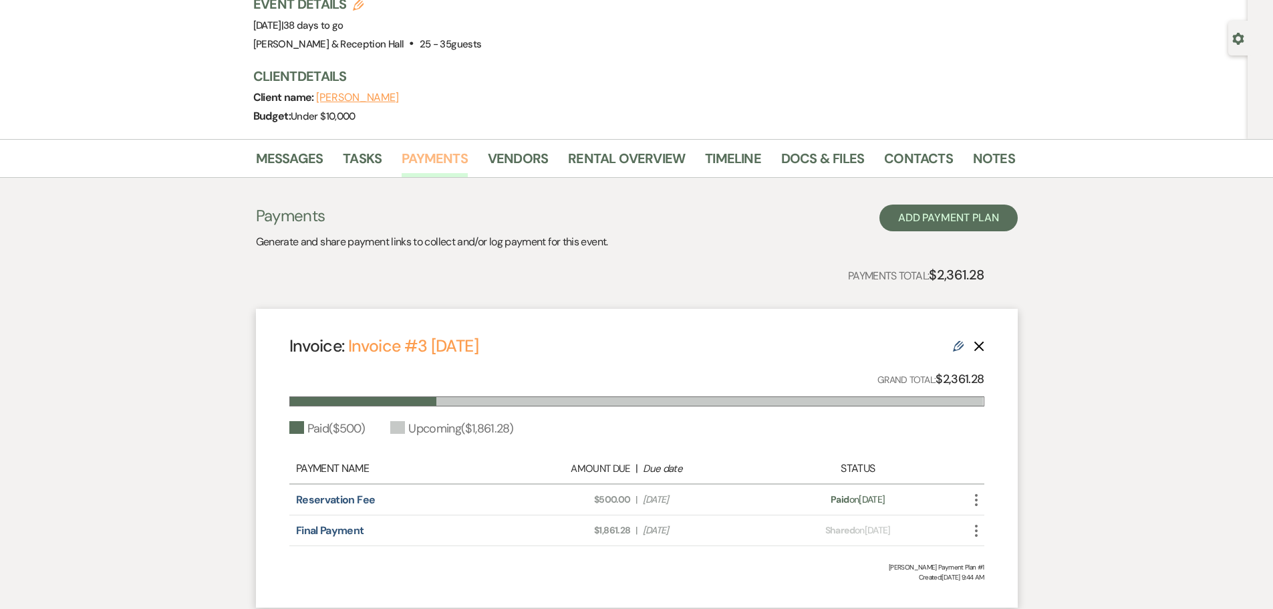
scroll to position [198, 0]
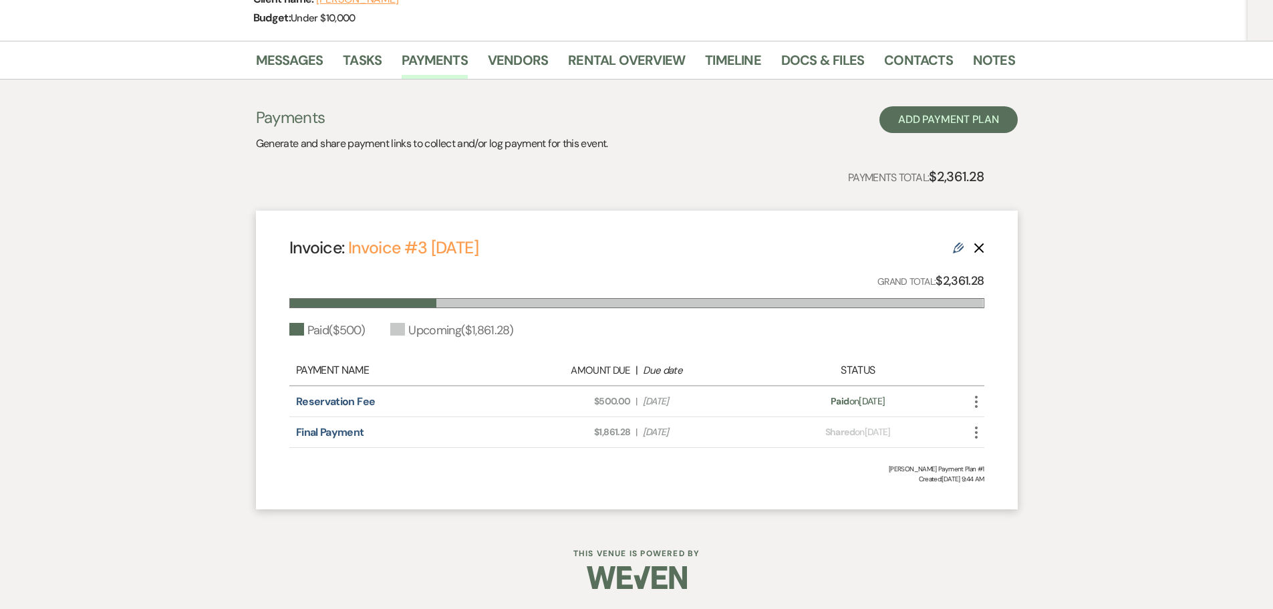
click at [902, 251] on use at bounding box center [958, 248] width 11 height 11
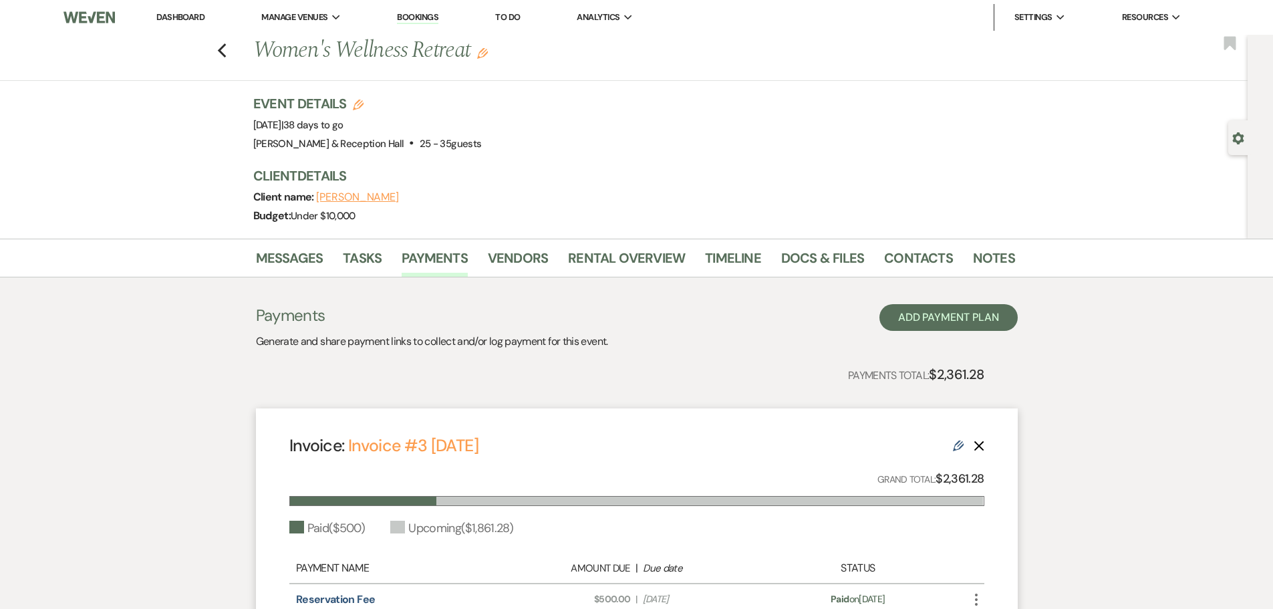
select select "27616"
select select "1"
select select "true"
select select "2"
select select "flat"
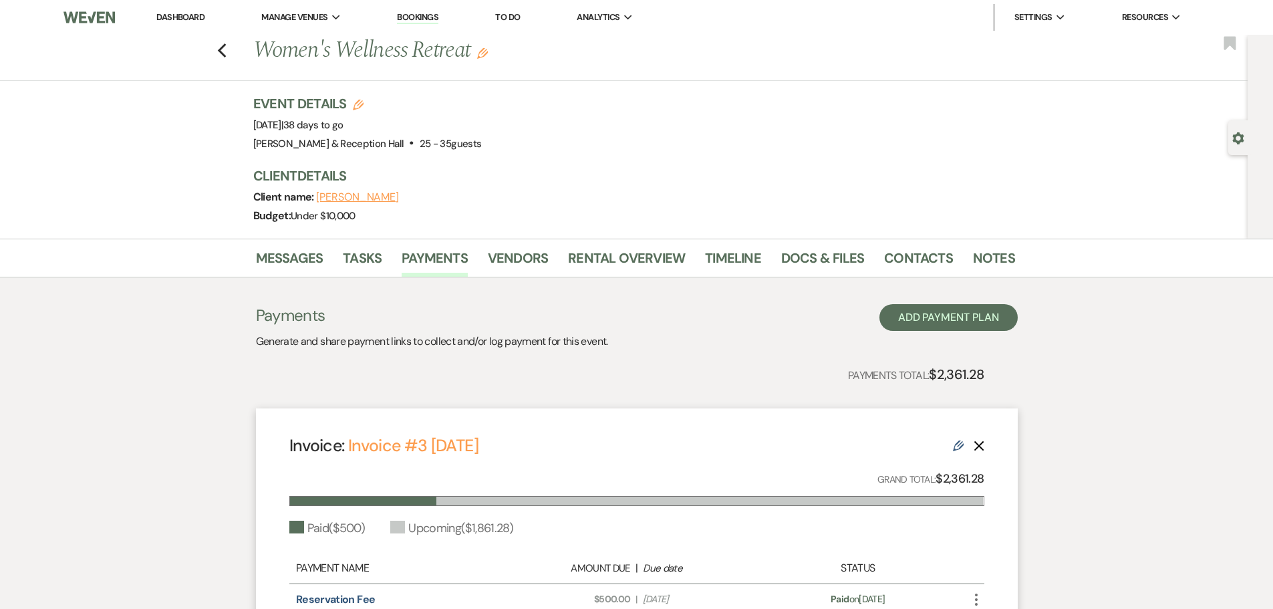
select select "true"
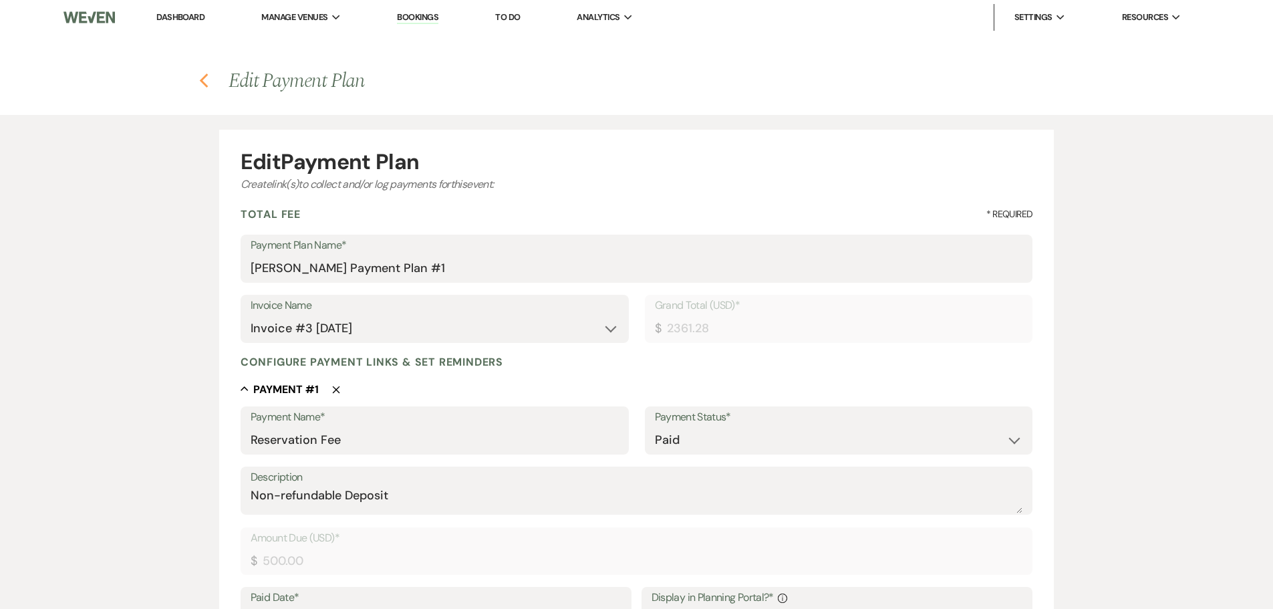
click at [202, 73] on icon "Previous" at bounding box center [204, 81] width 10 height 16
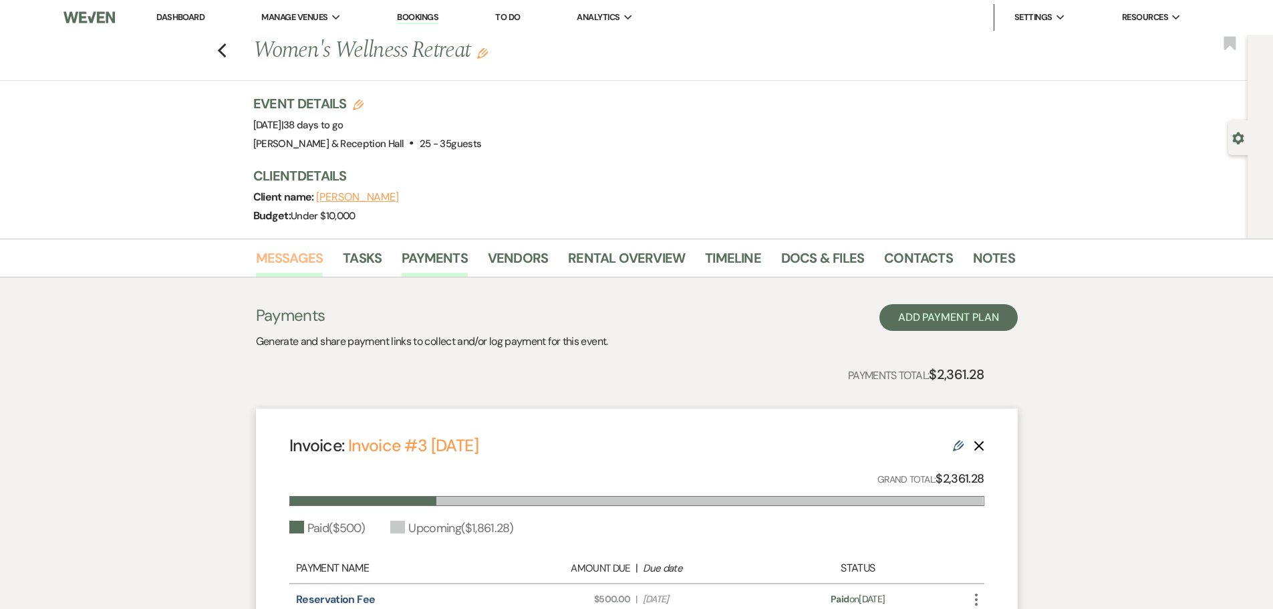
click at [273, 257] on link "Messages" at bounding box center [289, 261] width 67 height 29
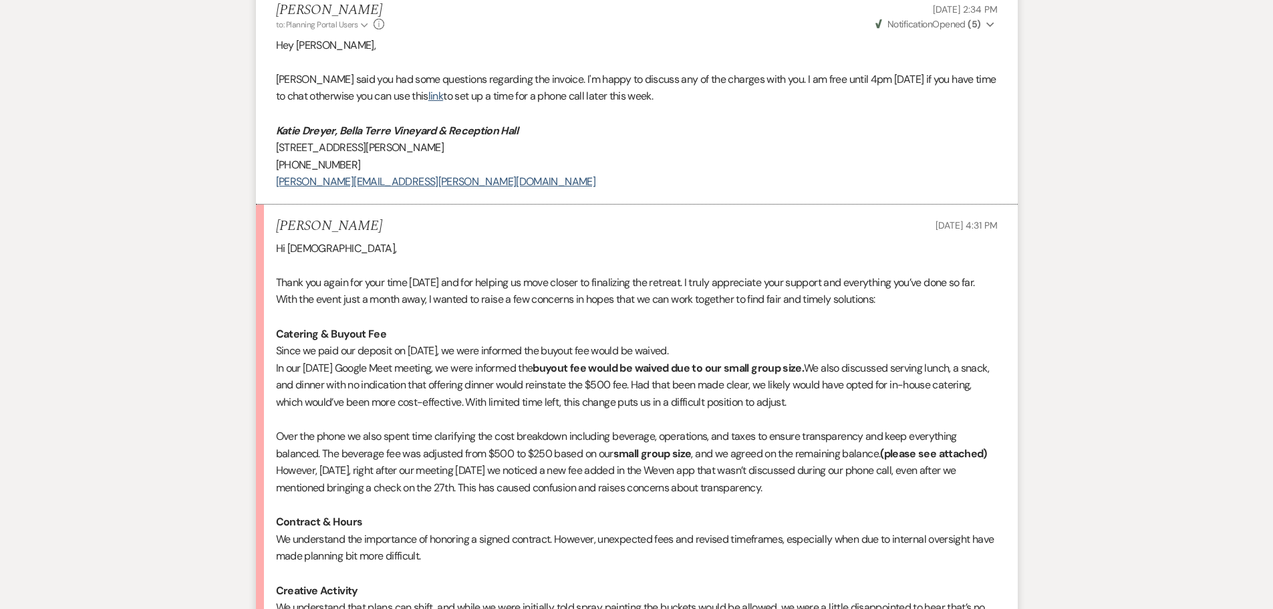
scroll to position [200, 0]
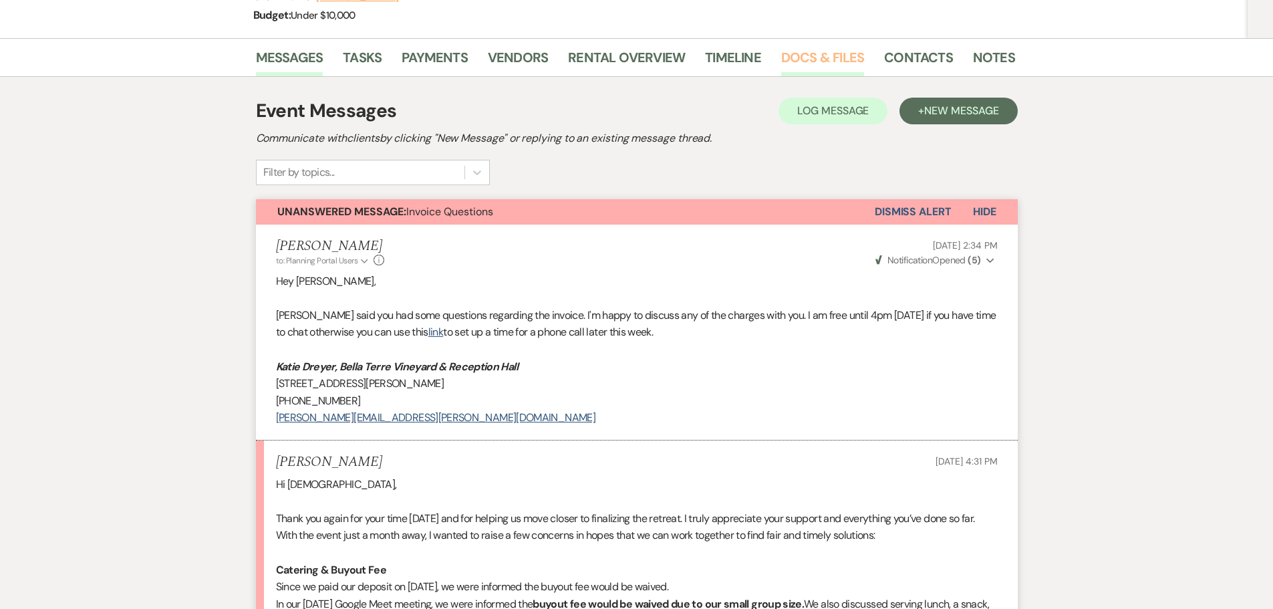
drag, startPoint x: 830, startPoint y: 53, endPoint x: 778, endPoint y: 67, distance: 54.6
click at [830, 53] on link "Docs & Files" at bounding box center [822, 61] width 83 height 29
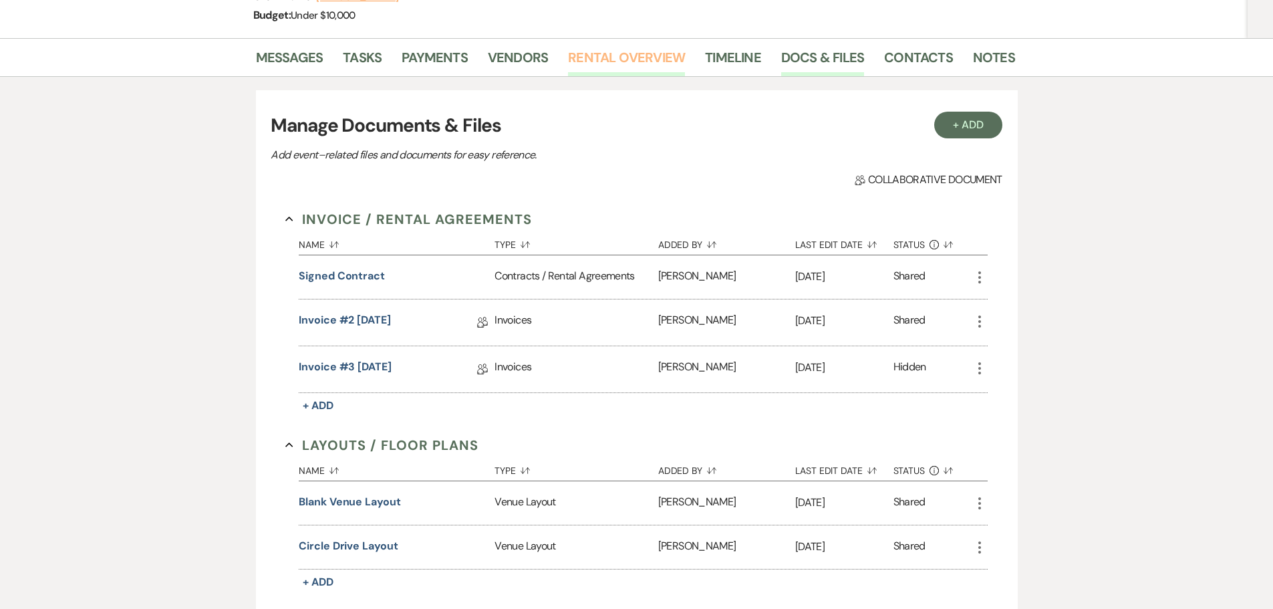
click at [603, 62] on link "Rental Overview" at bounding box center [626, 61] width 117 height 29
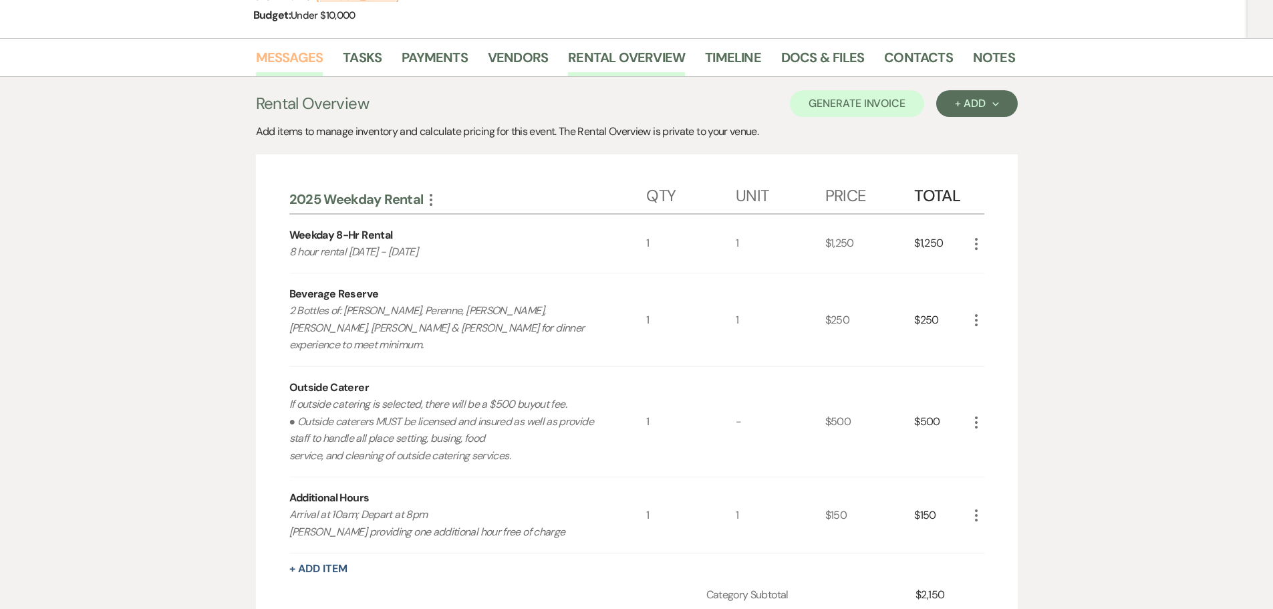
click at [279, 61] on link "Messages" at bounding box center [289, 61] width 67 height 29
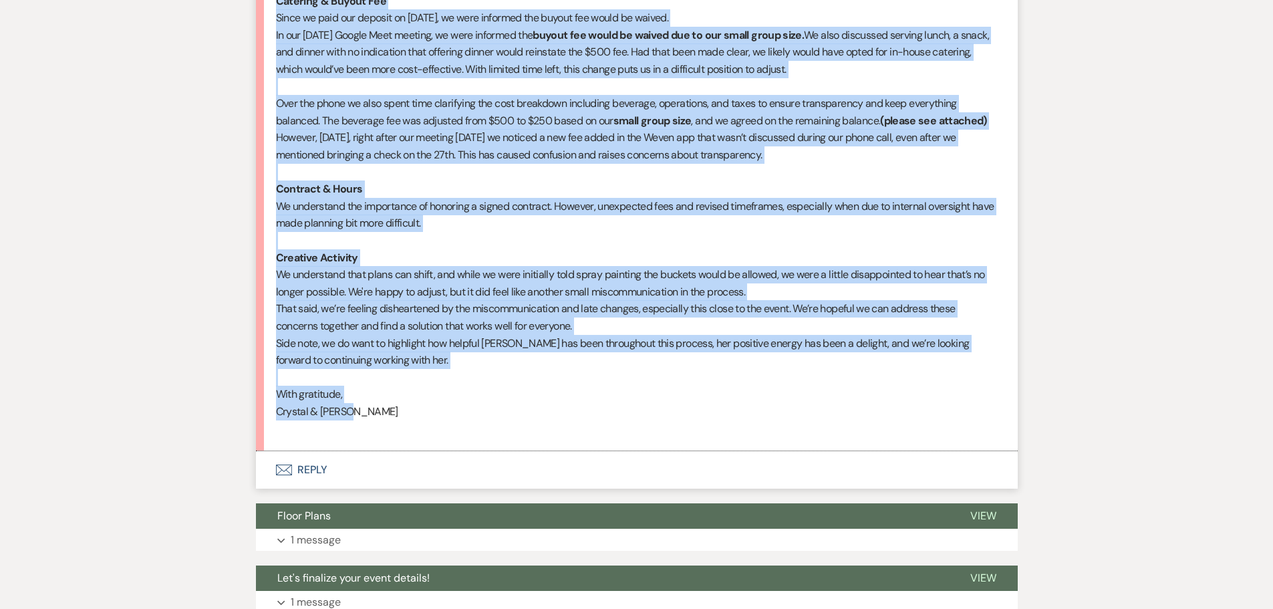
scroll to position [802, 0]
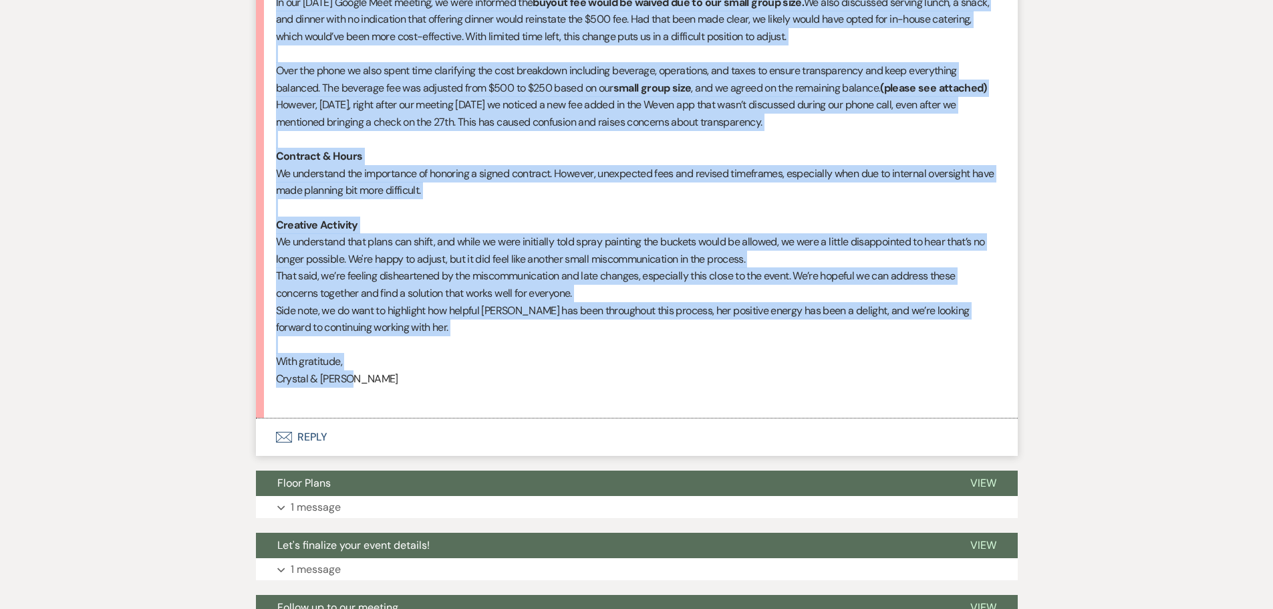
drag, startPoint x: 277, startPoint y: 249, endPoint x: 579, endPoint y: 383, distance: 330.2
click at [579, 383] on div "Hi ladies, Thank you again for your time today and for helping us move closer t…" at bounding box center [637, 139] width 722 height 530
click at [547, 353] on p "With gratitude," at bounding box center [637, 361] width 722 height 17
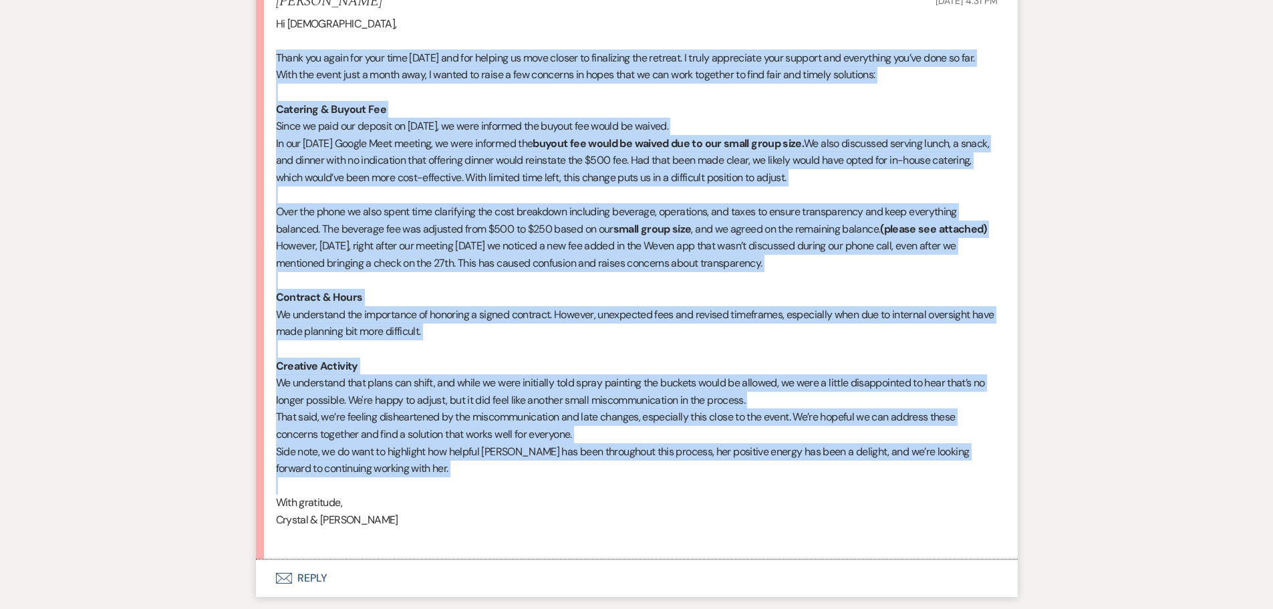
scroll to position [668, 0]
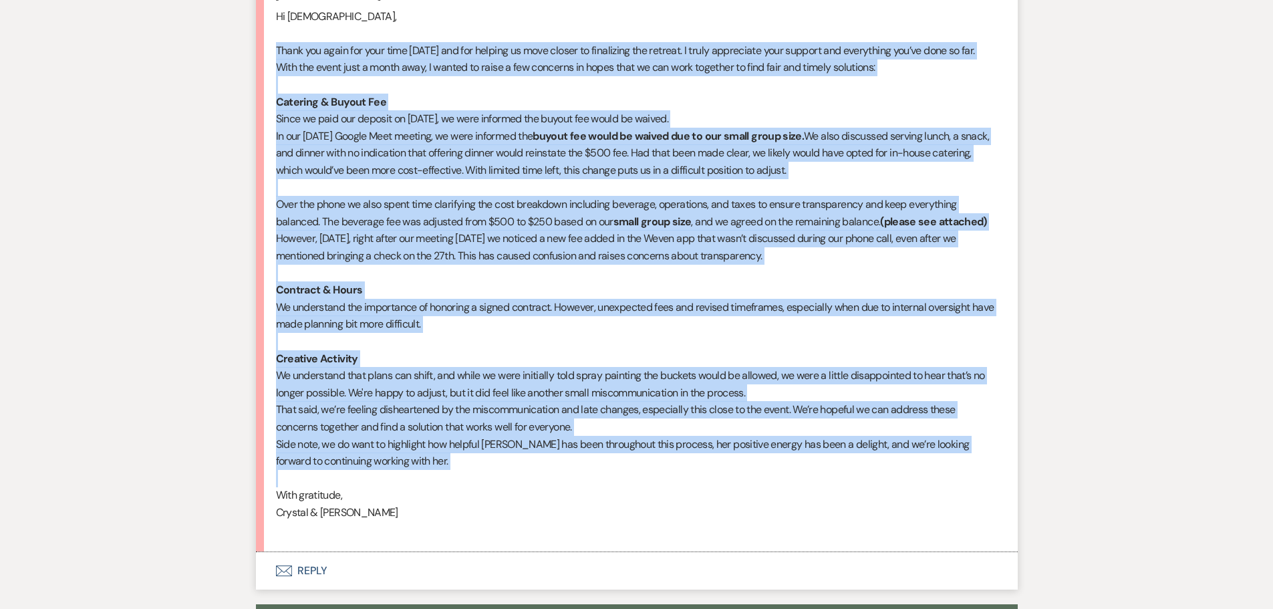
drag, startPoint x: 276, startPoint y: 313, endPoint x: 528, endPoint y: 477, distance: 301.0
click at [528, 400] on div "Hi ladies, Thank you again for your time today and for helping us move closer t…" at bounding box center [637, 273] width 722 height 530
copy div "Thank you again for your time today and for helping us move closer to finalizin…"
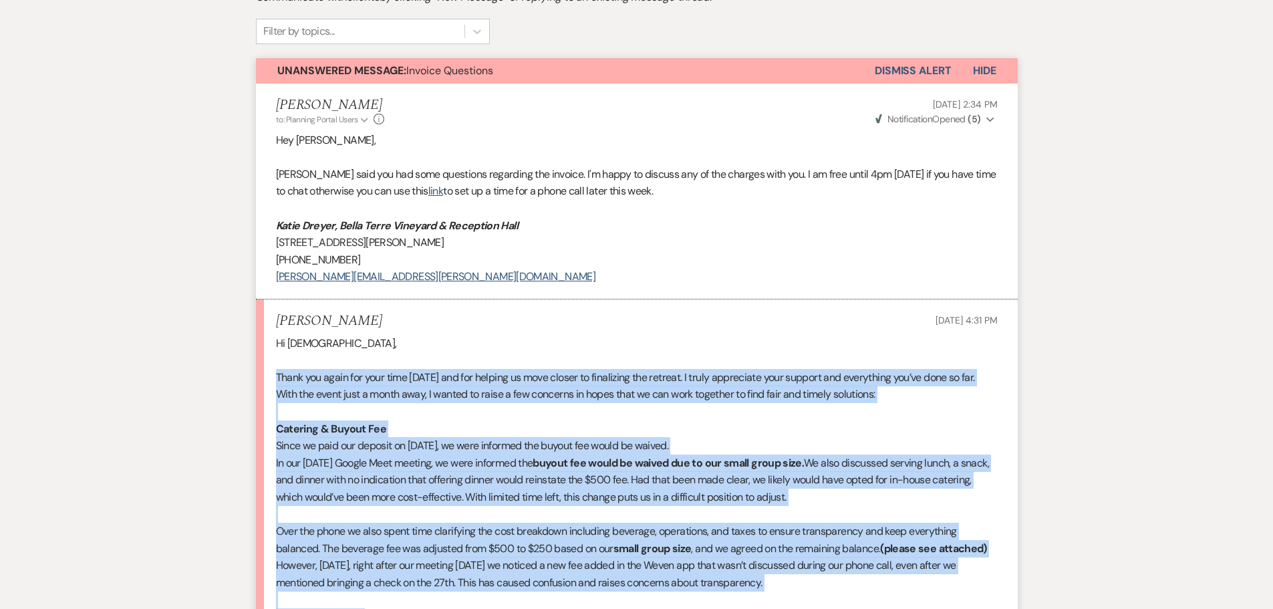
scroll to position [267, 0]
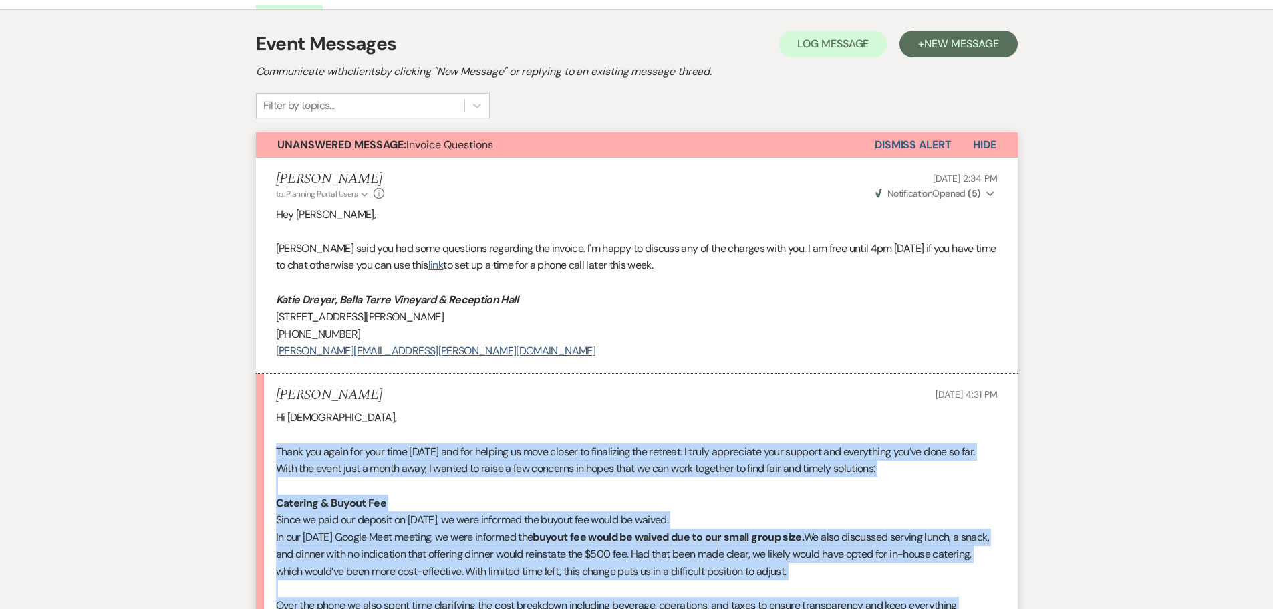
click at [453, 400] on p "Catering & Buyout Fee" at bounding box center [637, 502] width 722 height 17
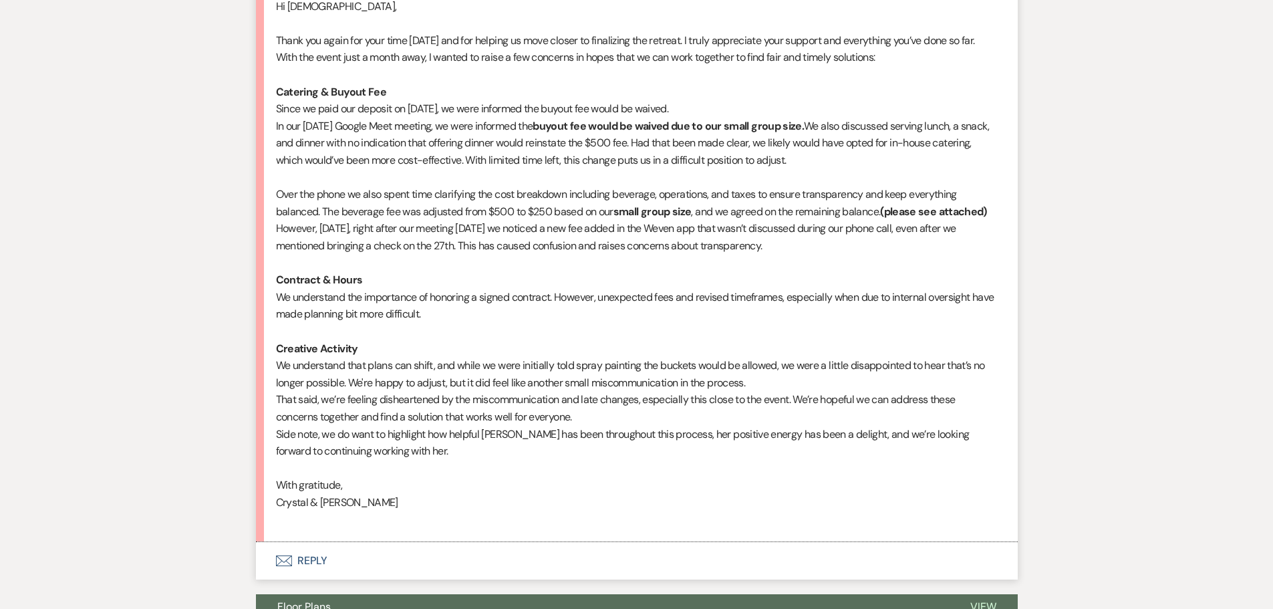
scroll to position [735, 0]
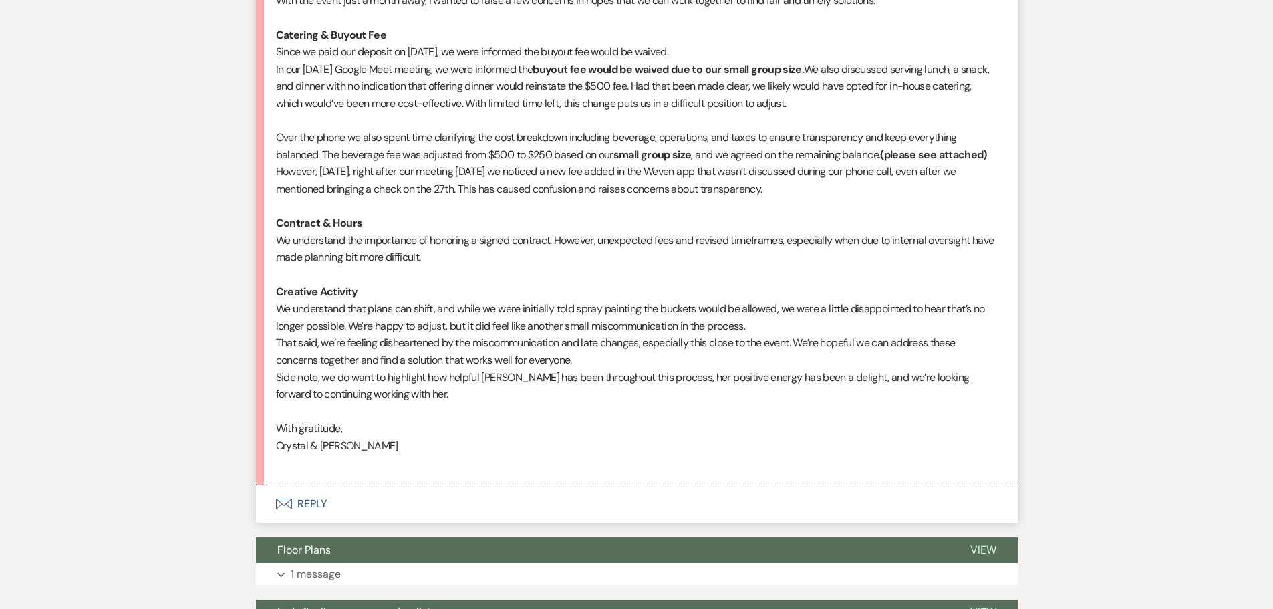
drag, startPoint x: 317, startPoint y: 500, endPoint x: 373, endPoint y: 479, distance: 59.8
click at [317, 400] on button "Envelope Reply" at bounding box center [637, 503] width 762 height 37
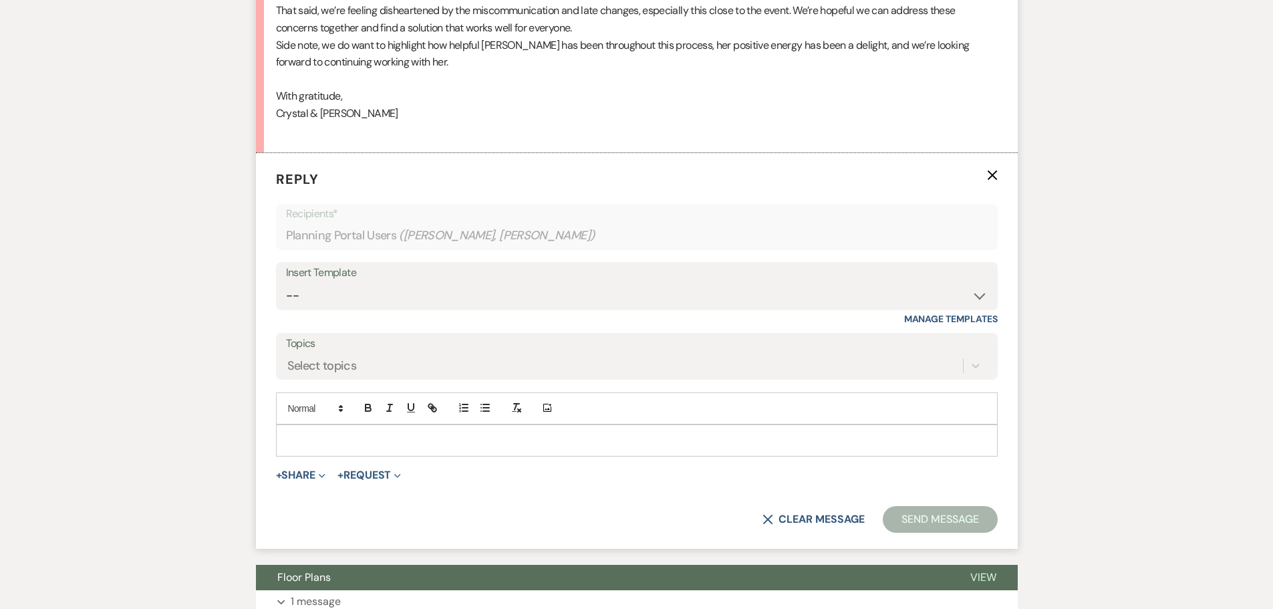
scroll to position [1114, 0]
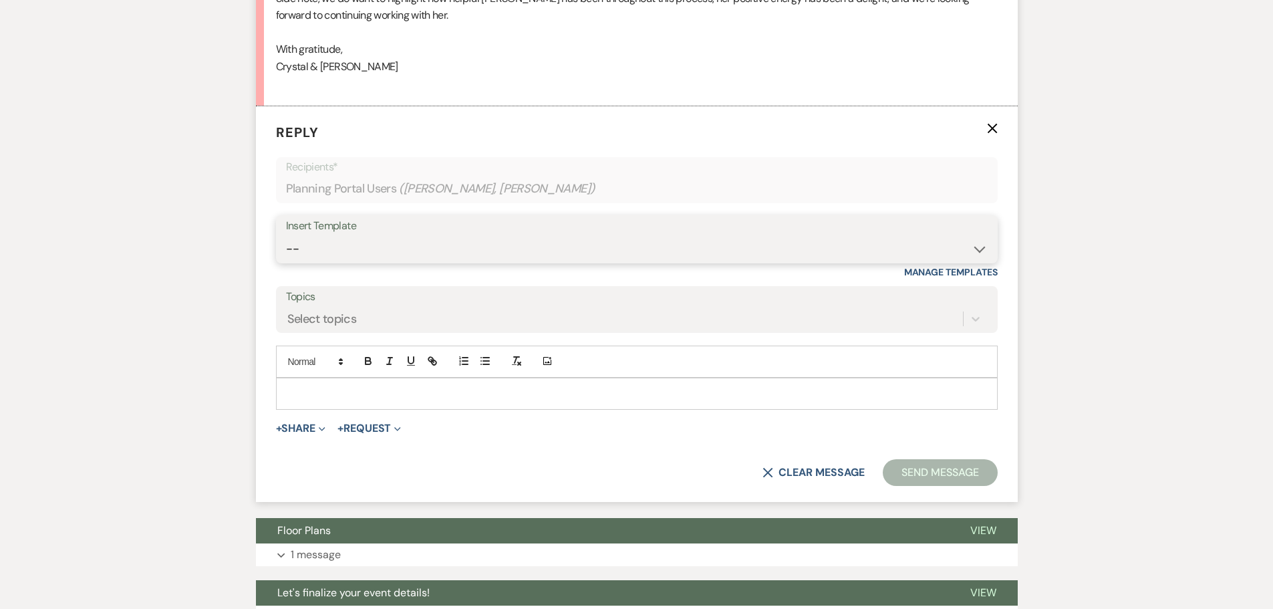
click at [348, 247] on select "-- Weven Planning Portal Introduction (Booked Events) Initial Inquiry Response …" at bounding box center [637, 249] width 702 height 26
select select "4597"
click at [286, 236] on select "-- Weven Planning Portal Introduction (Booked Events) Initial Inquiry Response …" at bounding box center [637, 249] width 702 height 26
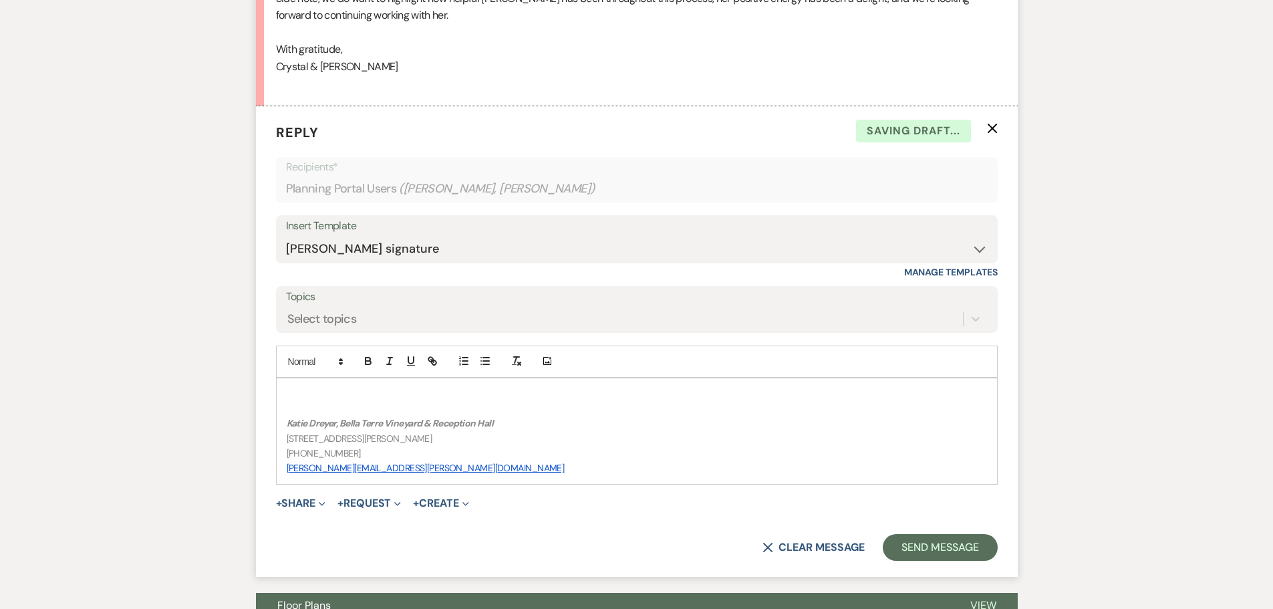
click at [363, 394] on p at bounding box center [637, 393] width 700 height 15
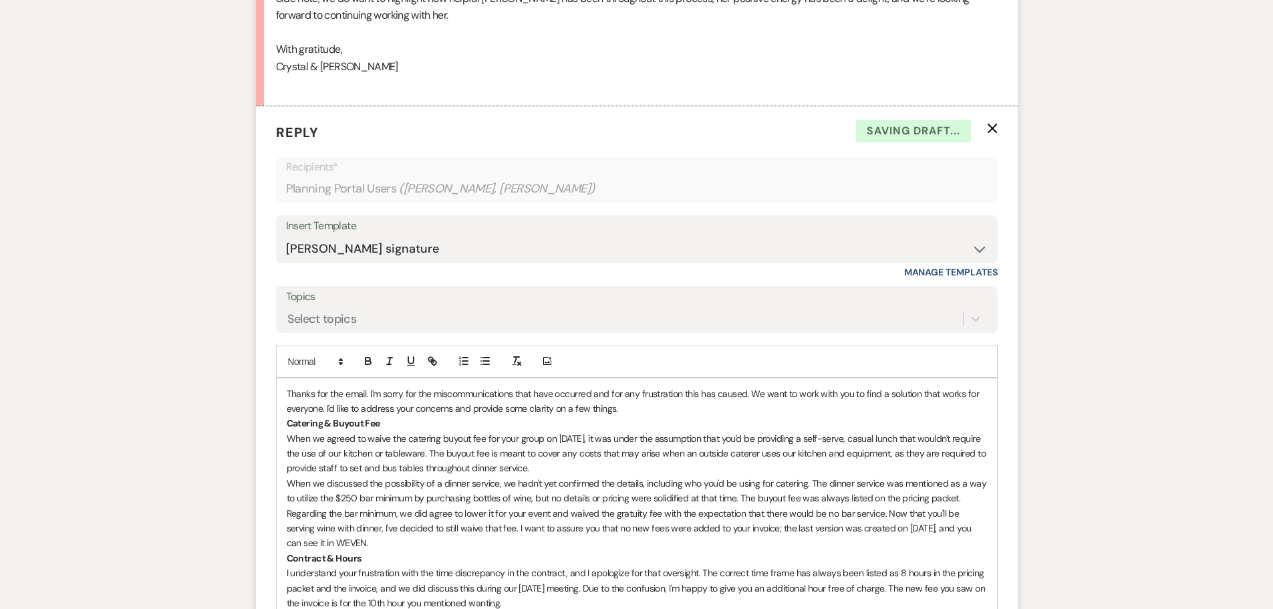
drag, startPoint x: 289, startPoint y: 392, endPoint x: 488, endPoint y: 383, distance: 199.9
click at [294, 392] on p "Thanks for the email. I'm sorry for the miscommunications that have occurred an…" at bounding box center [637, 401] width 700 height 30
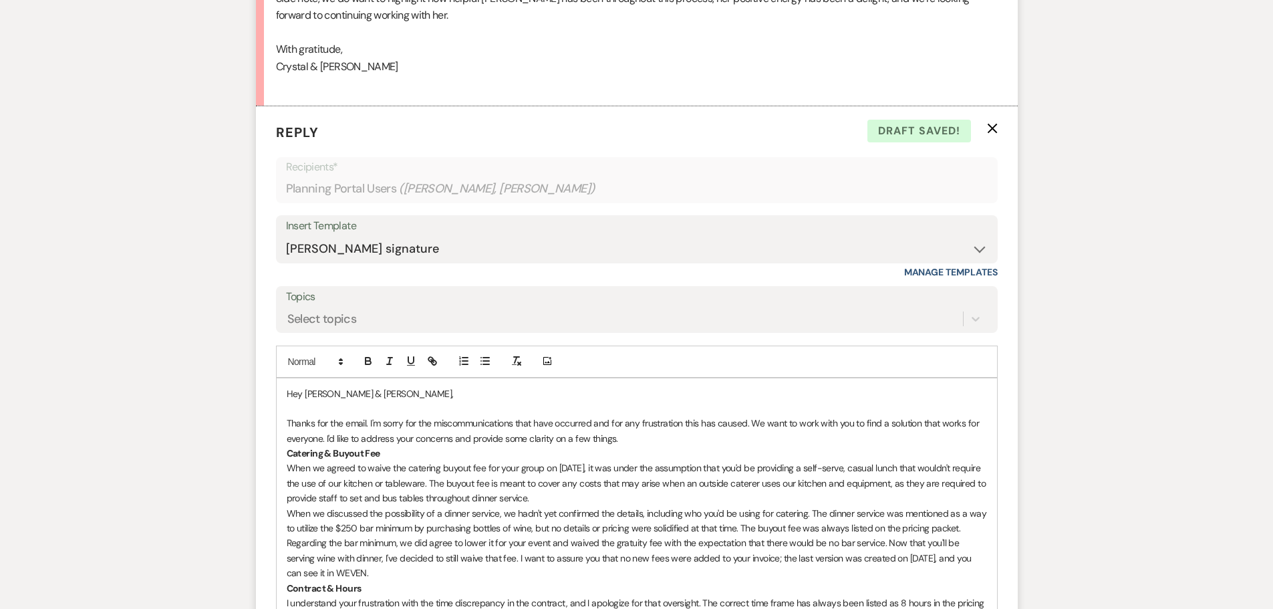
click at [287, 400] on strong "Catering & Buyout Fee" at bounding box center [334, 453] width 94 height 12
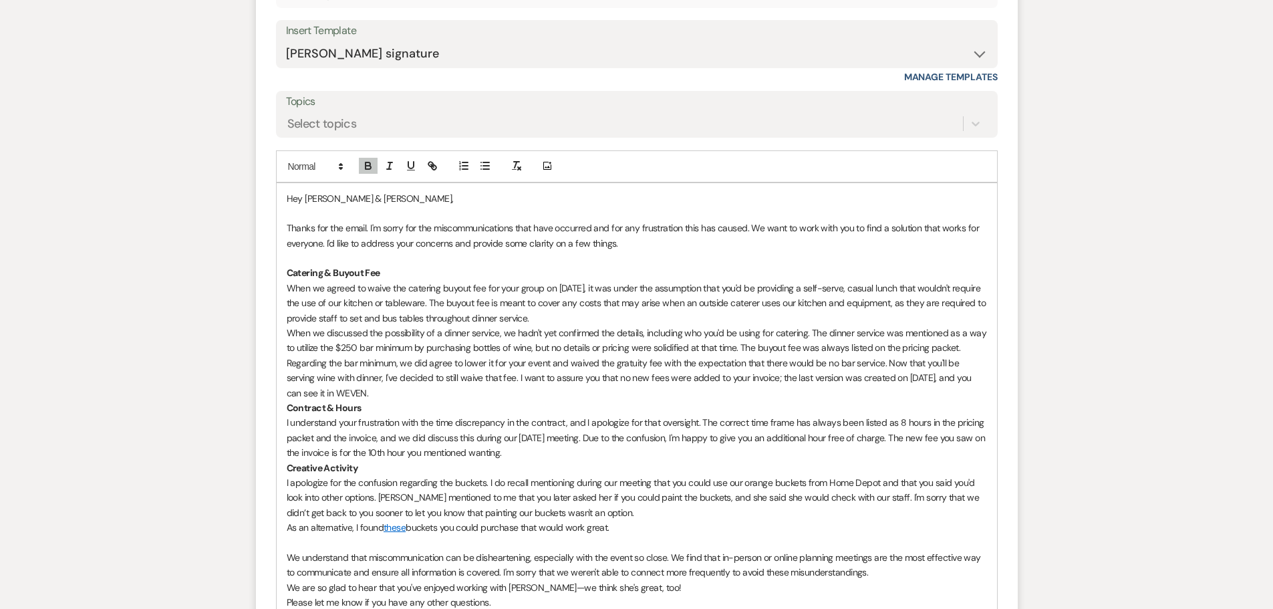
scroll to position [1381, 0]
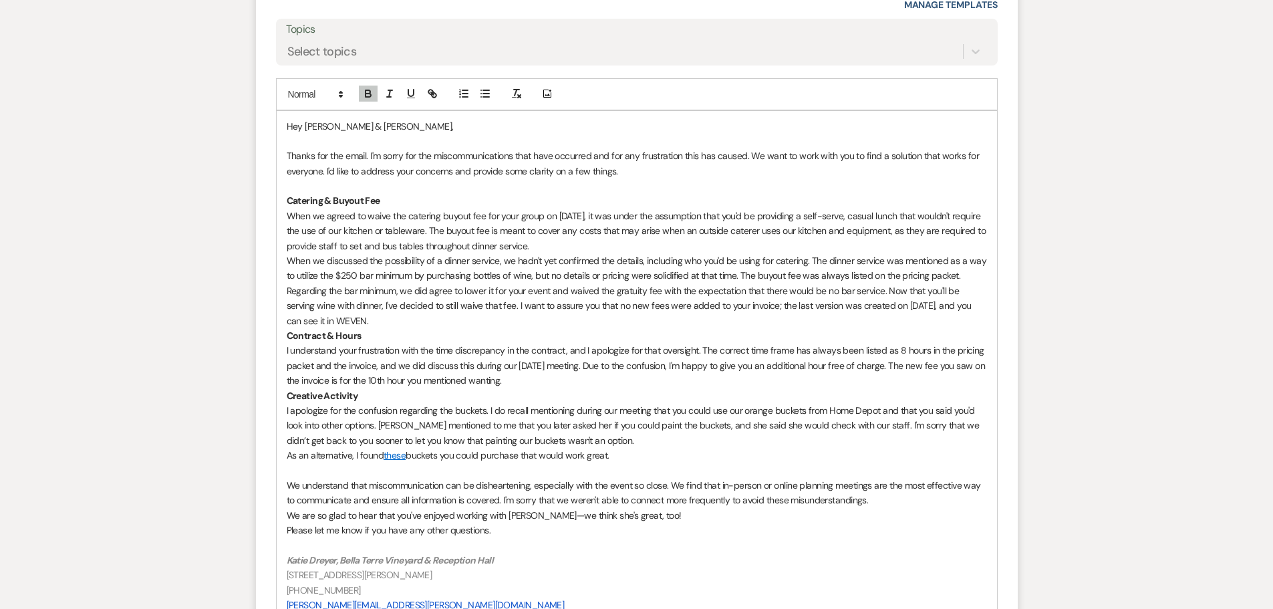
click at [287, 337] on strong "Contract & Hours" at bounding box center [324, 335] width 75 height 12
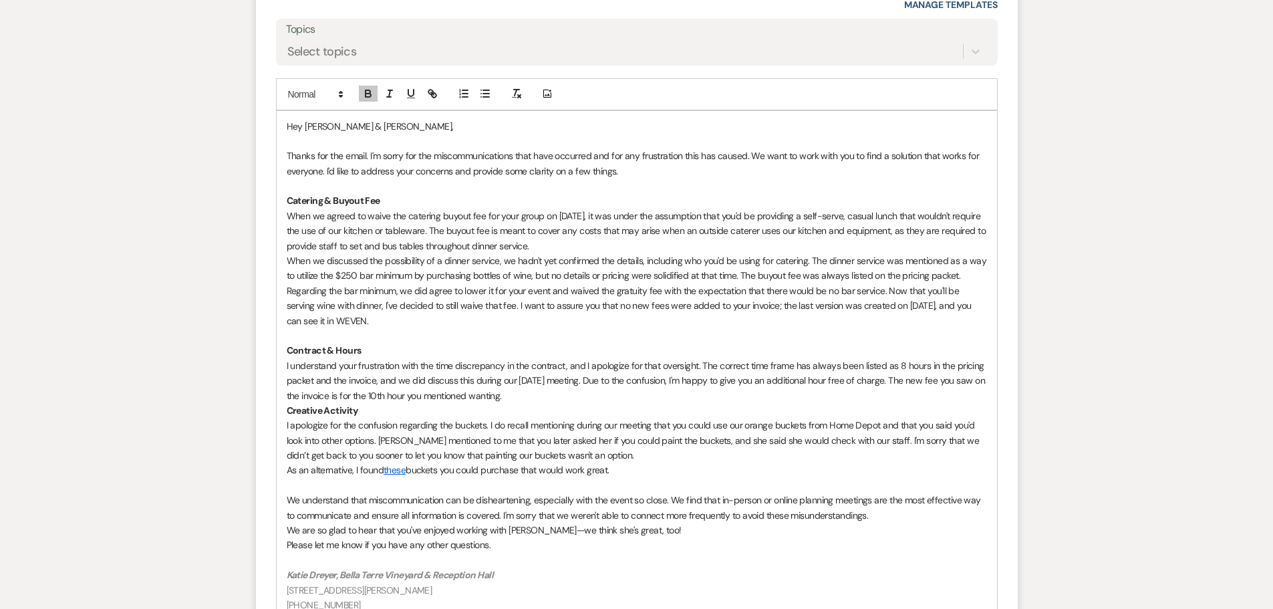
click at [287, 400] on strong "Creative Activity" at bounding box center [322, 410] width 71 height 12
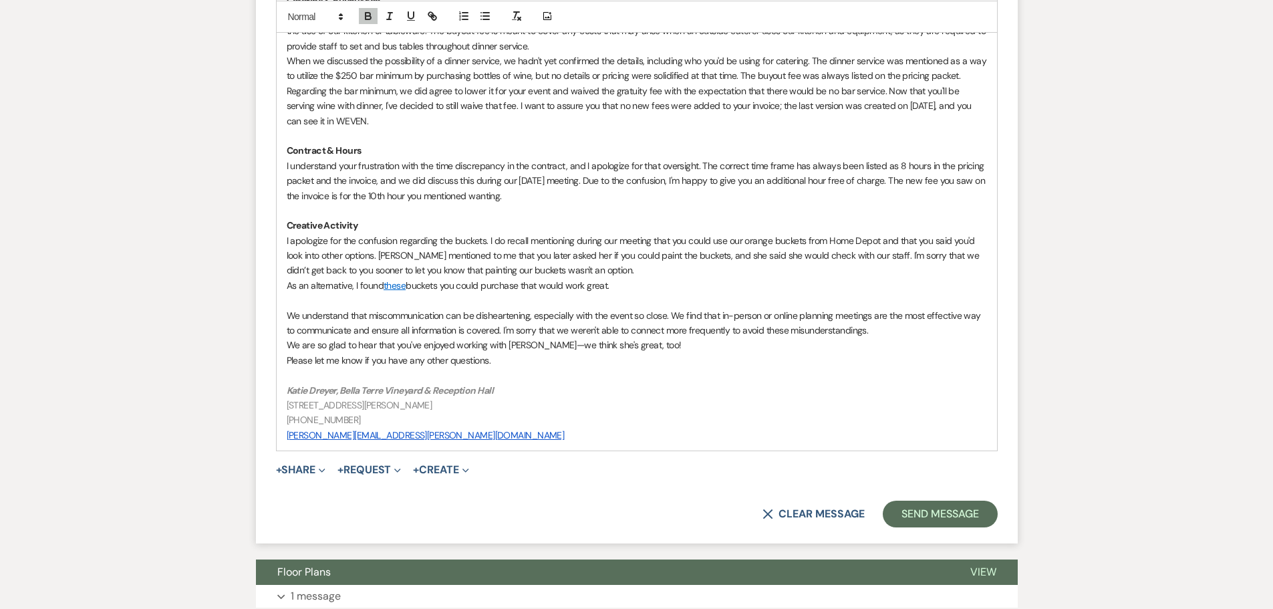
scroll to position [1581, 0]
click at [285, 343] on div "Hey Ashley & Crystal, Thanks for the email. I'm sorry for the miscommunications…" at bounding box center [637, 180] width 720 height 540
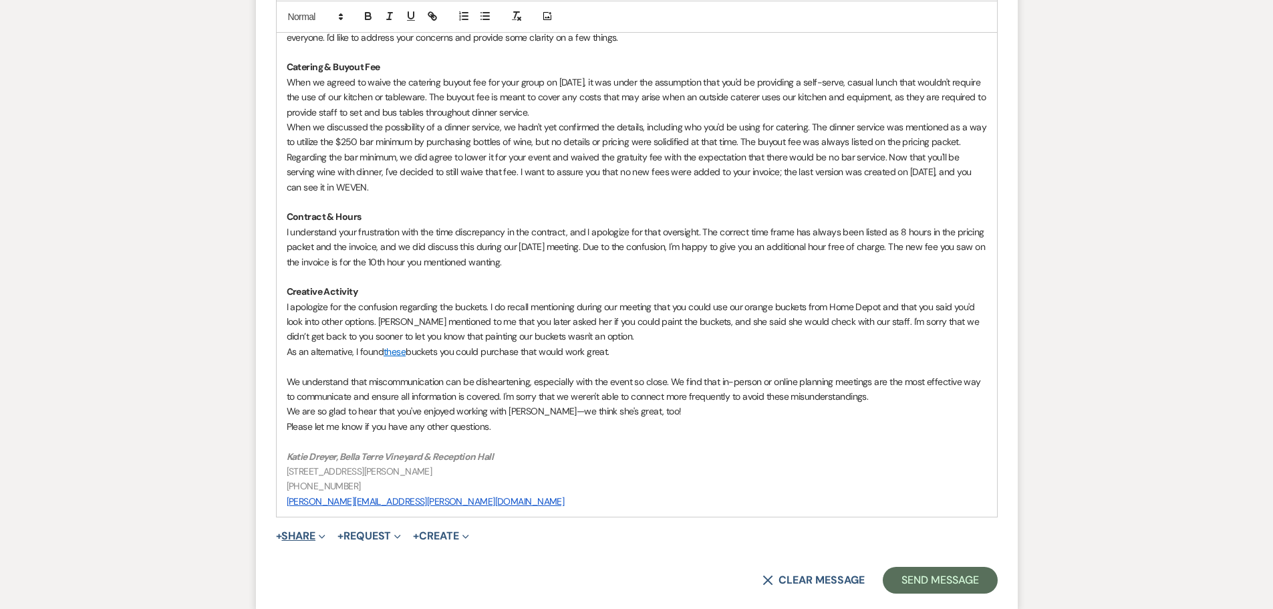
click at [311, 400] on button "+ Share Expand" at bounding box center [301, 535] width 50 height 11
click at [319, 400] on span "Doc Upload Documents" at bounding box center [330, 562] width 76 height 14
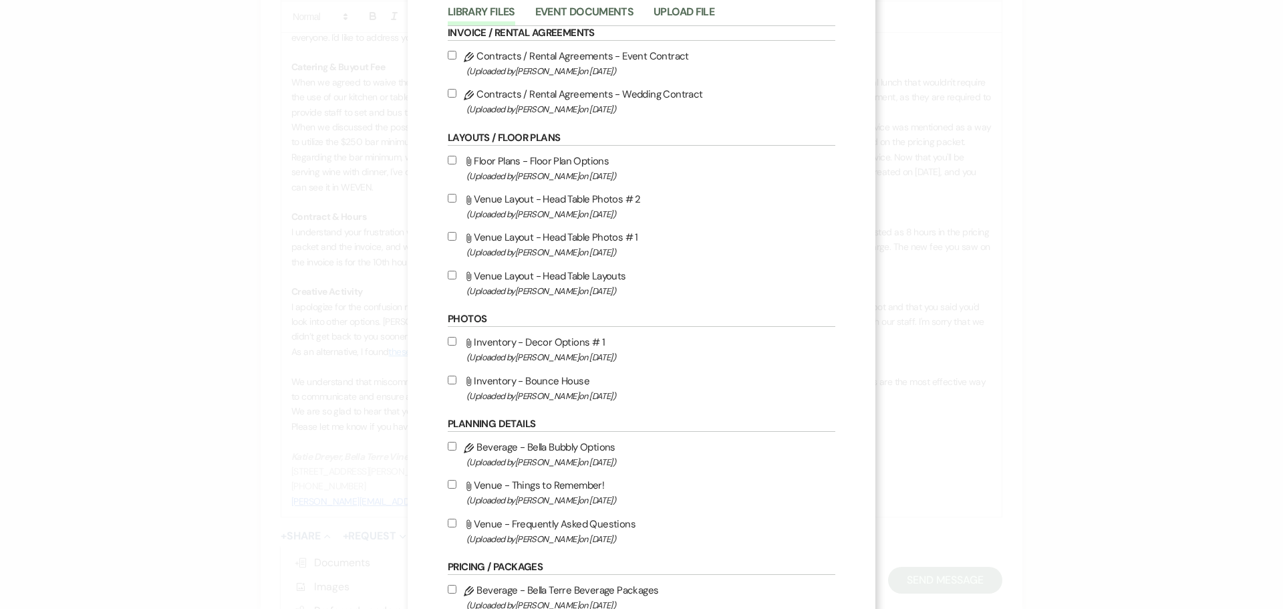
scroll to position [0, 0]
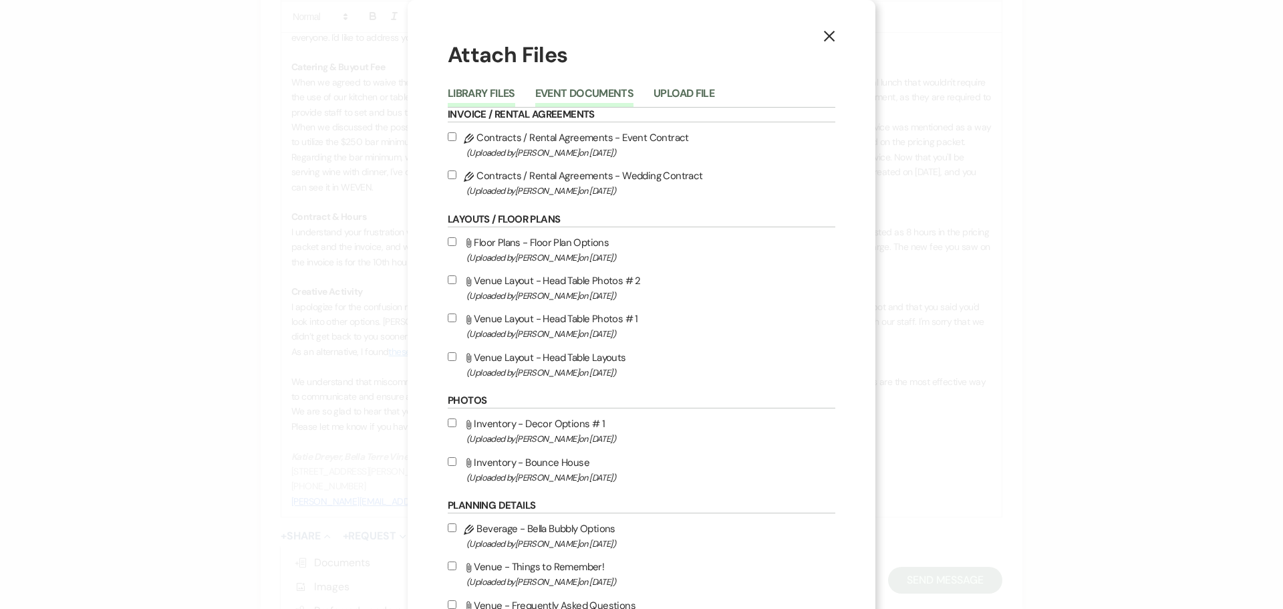
click at [593, 94] on button "Event Documents" at bounding box center [584, 97] width 98 height 19
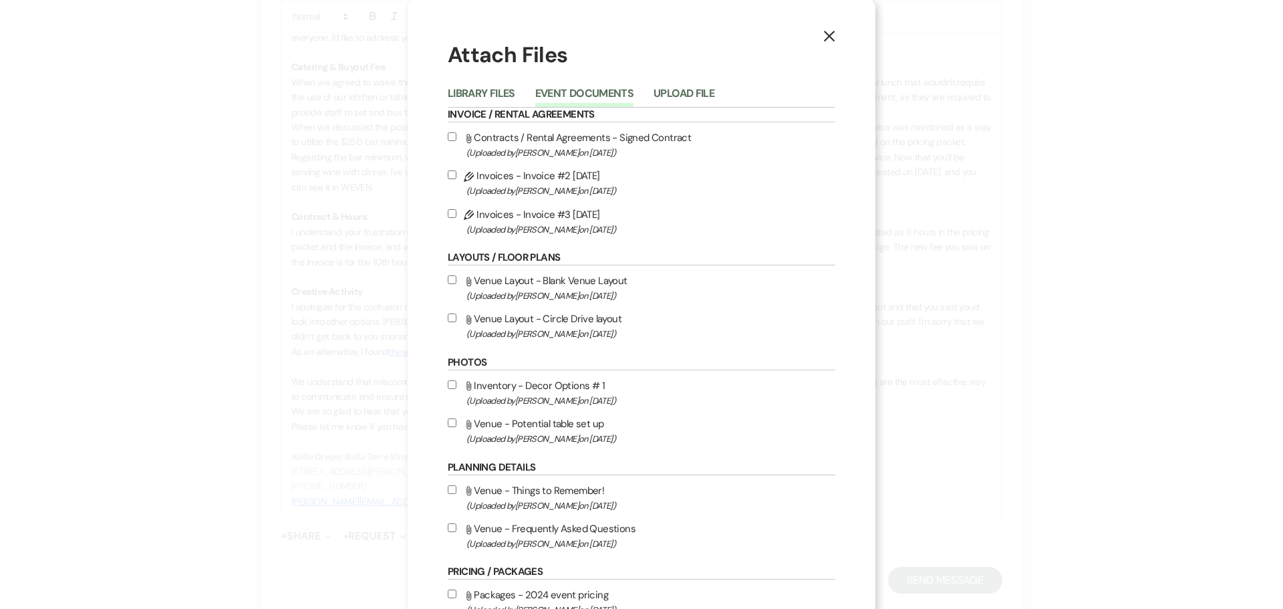
click at [448, 174] on input "Pencil Invoices - Invoice #2 4-16-2025 (Uploaded by Katie Dreyer on Apr 16th, 2…" at bounding box center [452, 174] width 9 height 9
checkbox input "true"
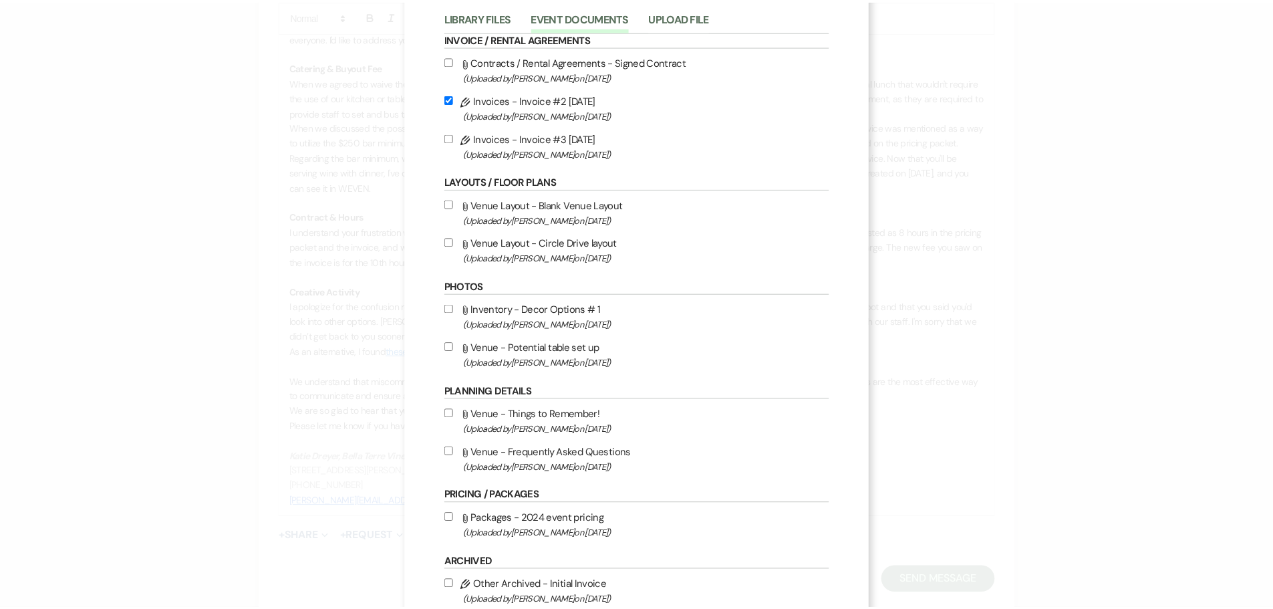
scroll to position [156, 0]
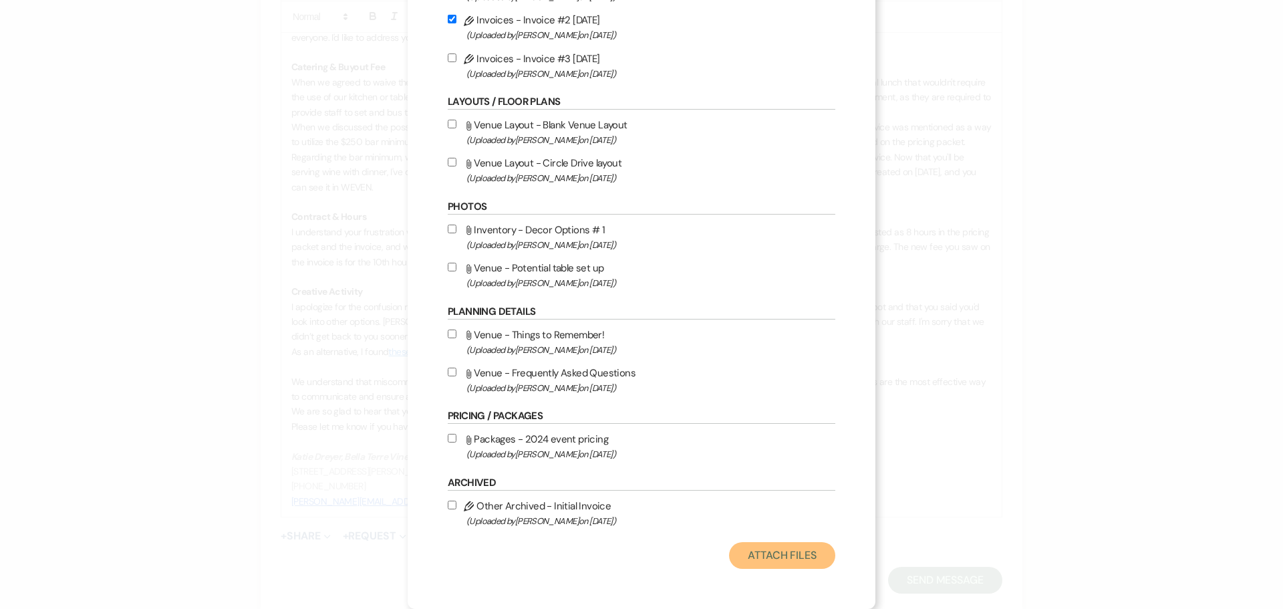
click at [752, 400] on button "Attach Files" at bounding box center [782, 555] width 106 height 27
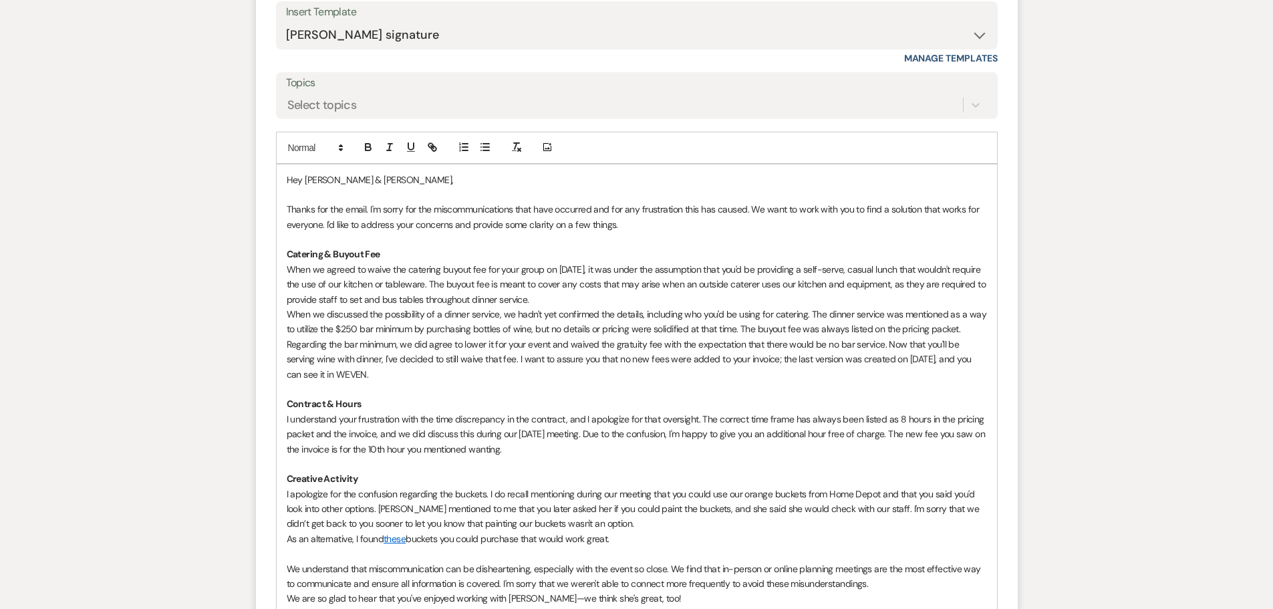
scroll to position [1314, 0]
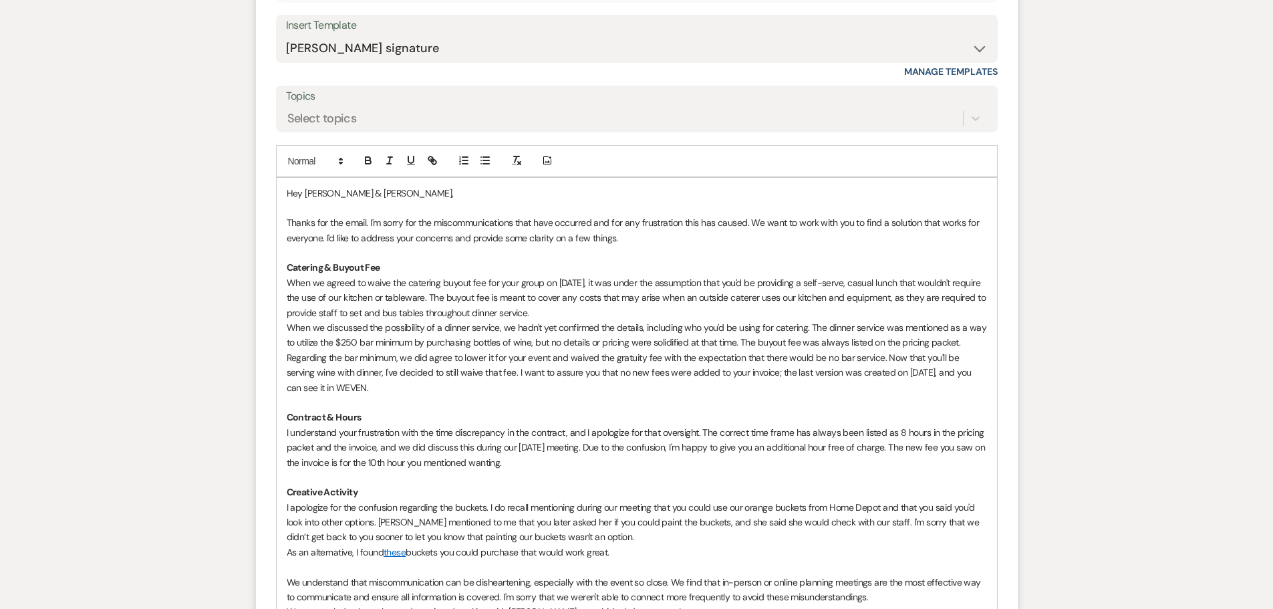
click at [812, 345] on p "When we discussed the possibility of a dinner service, we hadn't yet confirmed …" at bounding box center [637, 335] width 700 height 30
click at [848, 343] on p "When we discussed the possibility of a dinner service, we hadn't yet confirmed …" at bounding box center [637, 335] width 700 height 30
click at [902, 343] on p "When we discussed the possibility of a dinner service, we hadn't yet confirmed …" at bounding box center [637, 335] width 700 height 30
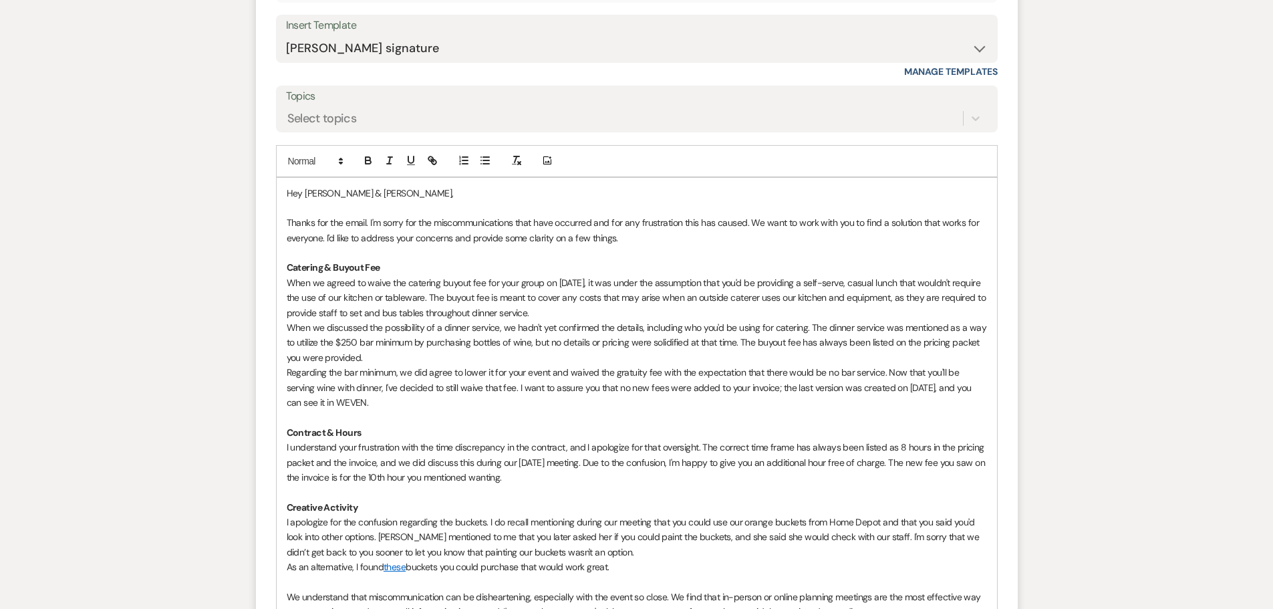
click at [902, 389] on div "Hey Ashley & Crystal, Thanks for the email. I'm sorry for the miscommunications…" at bounding box center [637, 455] width 720 height 555
click at [902, 388] on p "Regarding the bar minimum, we did agree to lower it for your event and waived t…" at bounding box center [637, 387] width 700 height 45
click at [334, 398] on p "Regarding the bar minimum, we did agree to lower it for your event and waived t…" at bounding box center [637, 387] width 700 height 45
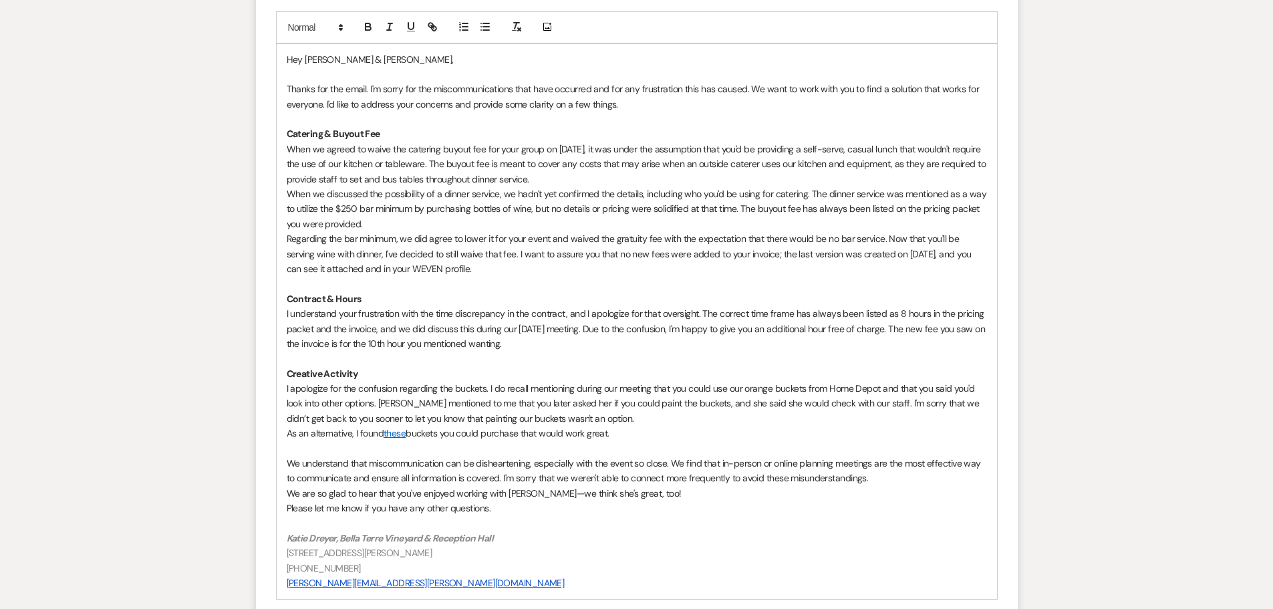
scroll to position [1515, 0]
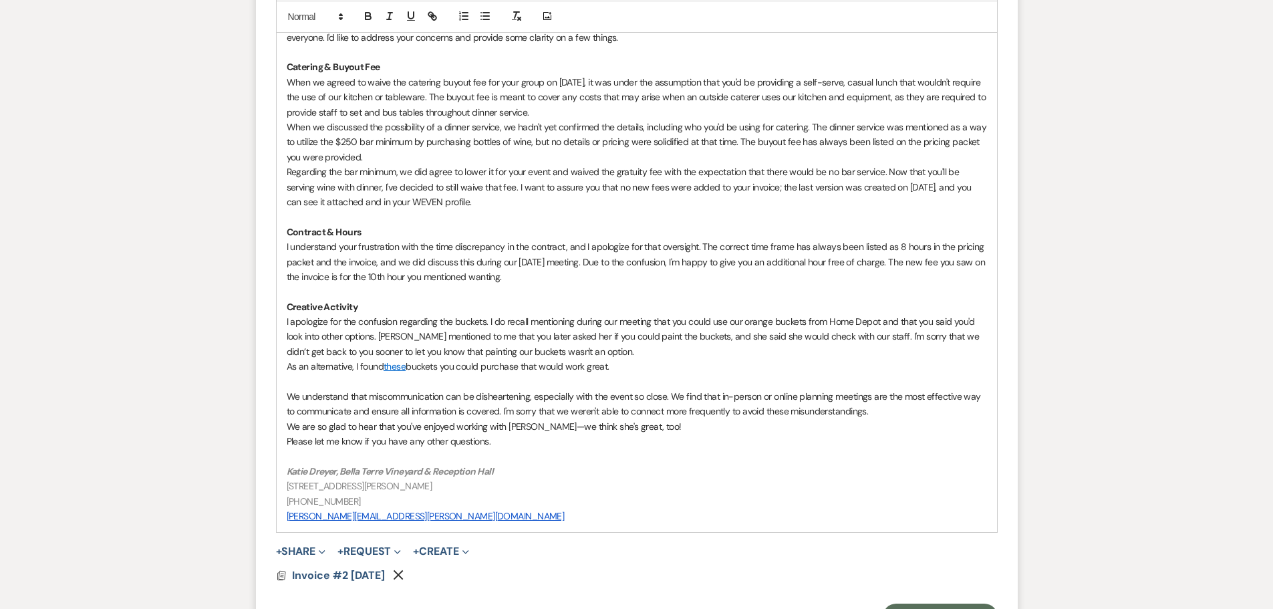
click at [587, 362] on p "As an alternative, I found these buckets you could purchase that would work gre…" at bounding box center [637, 366] width 700 height 15
click at [524, 400] on p "We are so glad to hear that you've enjoyed working with Lexi—we think she's gre…" at bounding box center [637, 426] width 700 height 15
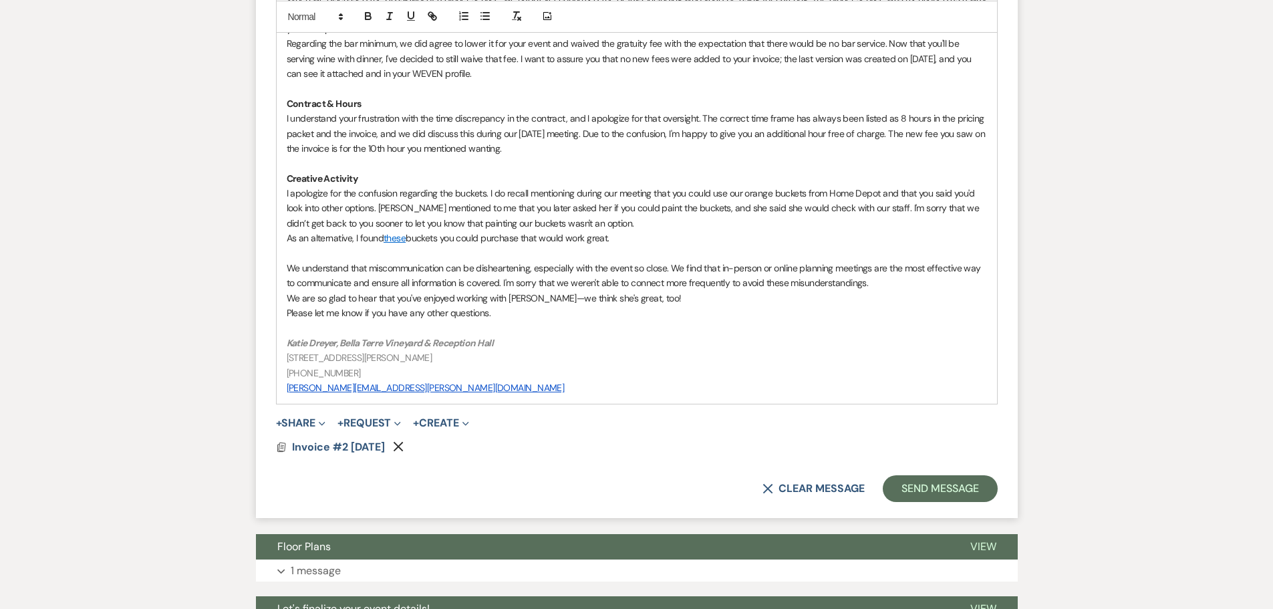
scroll to position [1648, 0]
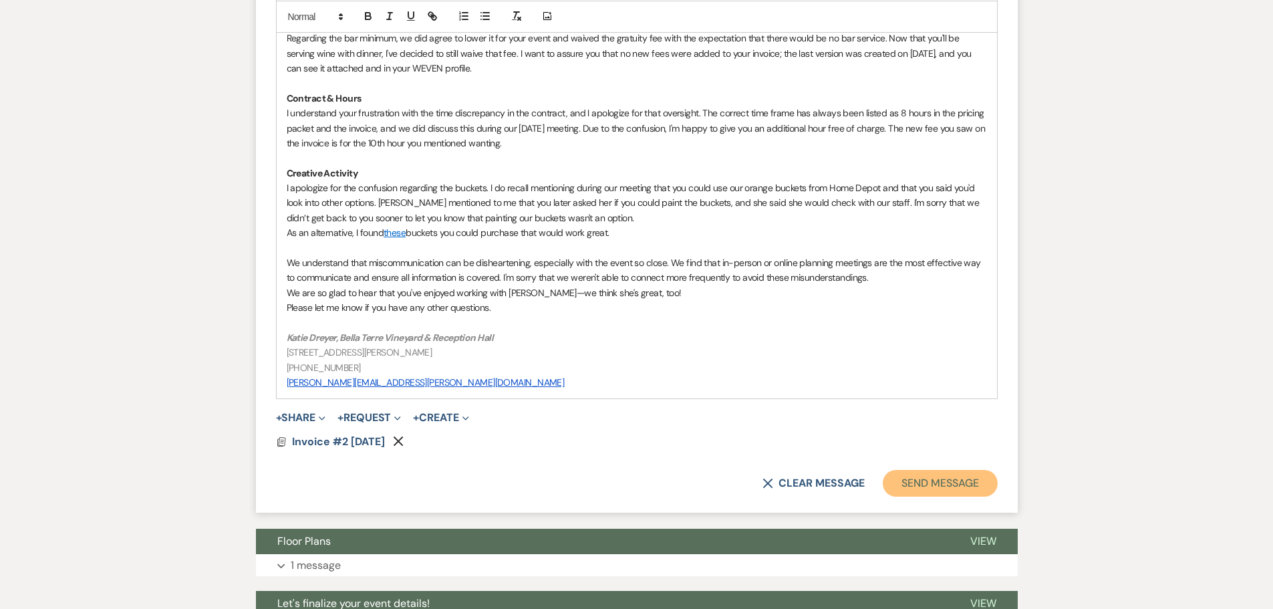
click at [902, 400] on button "Send Message" at bounding box center [940, 483] width 114 height 27
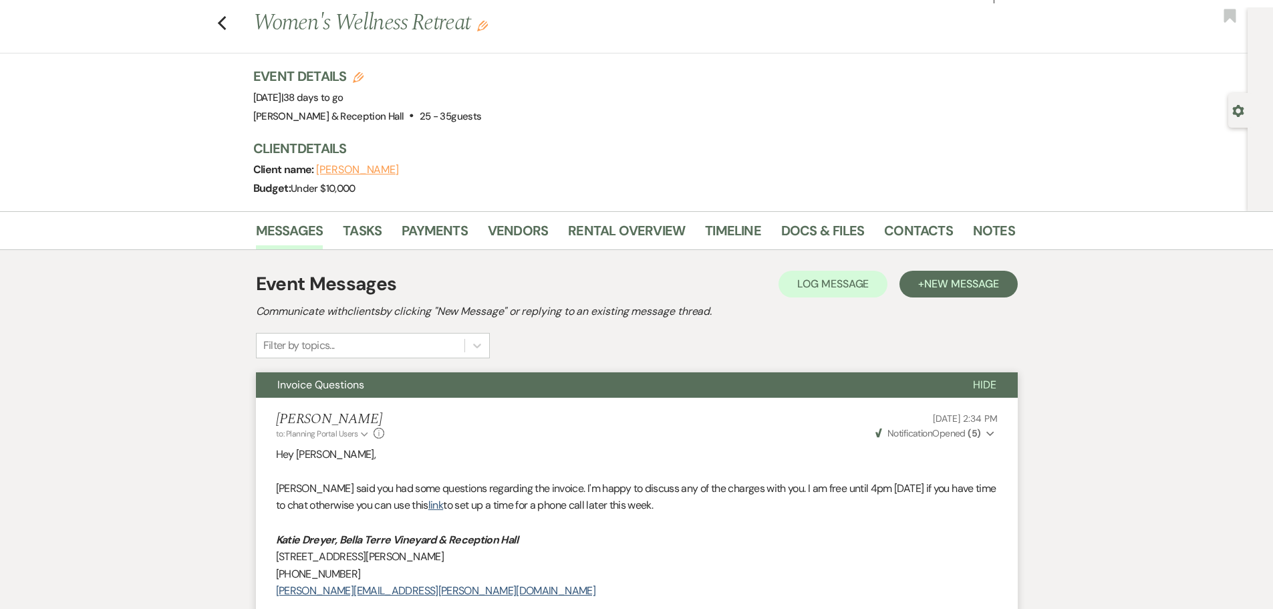
scroll to position [0, 0]
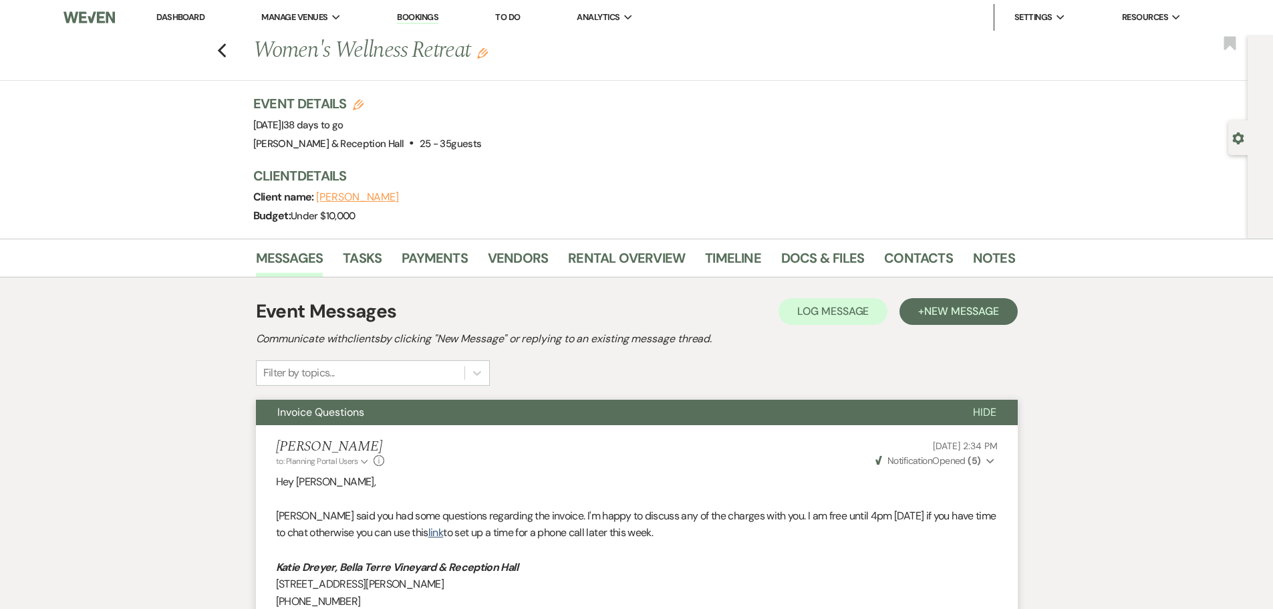
click at [190, 21] on link "Dashboard" at bounding box center [180, 16] width 48 height 11
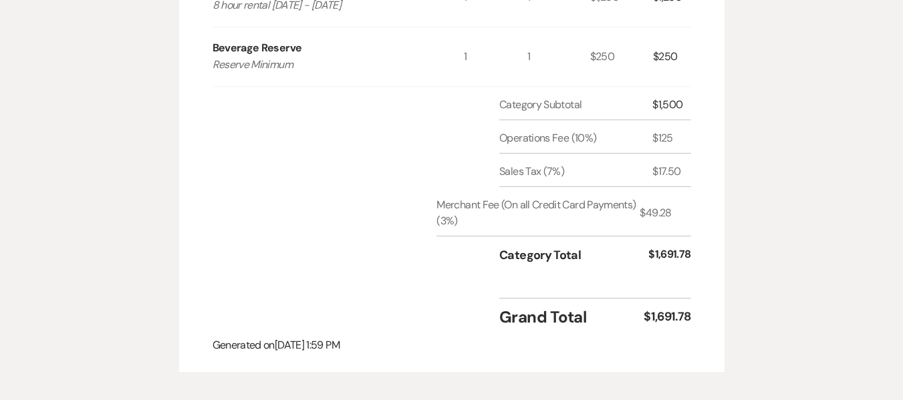
scroll to position [67, 0]
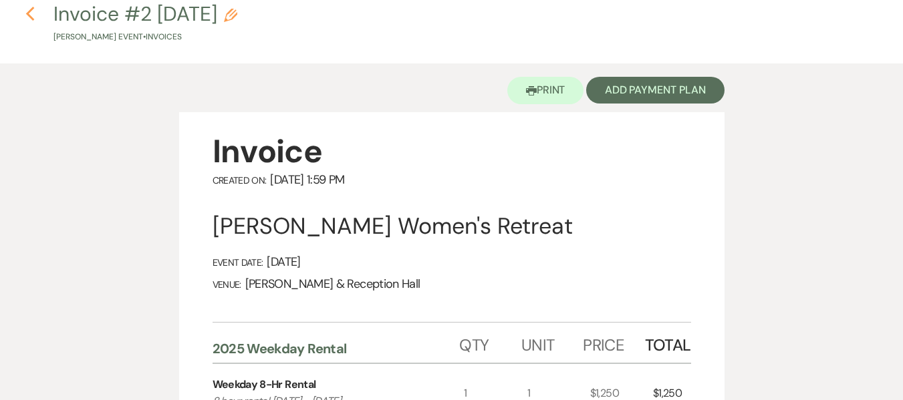
click at [31, 17] on icon "Previous" at bounding box center [30, 14] width 10 height 16
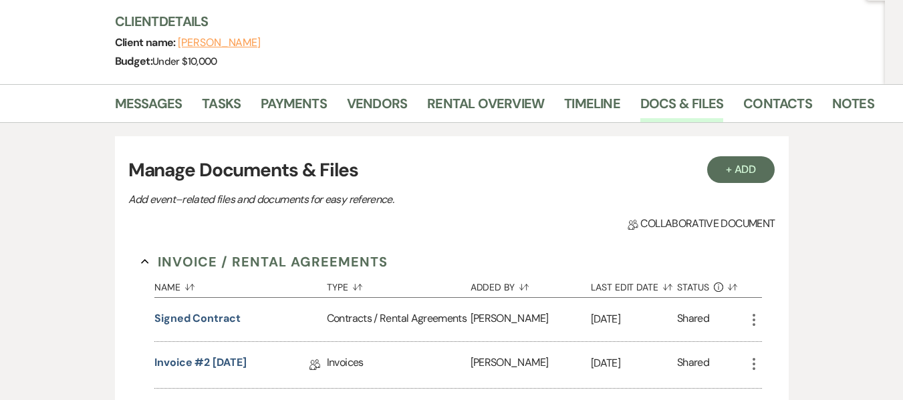
scroll to position [200, 0]
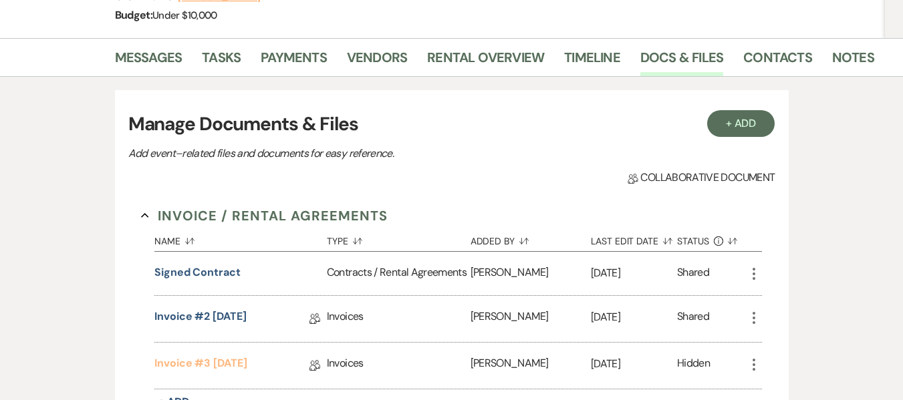
click at [189, 365] on link "Invoice #3 [DATE]" at bounding box center [200, 365] width 93 height 21
